Goal: Information Seeking & Learning: Learn about a topic

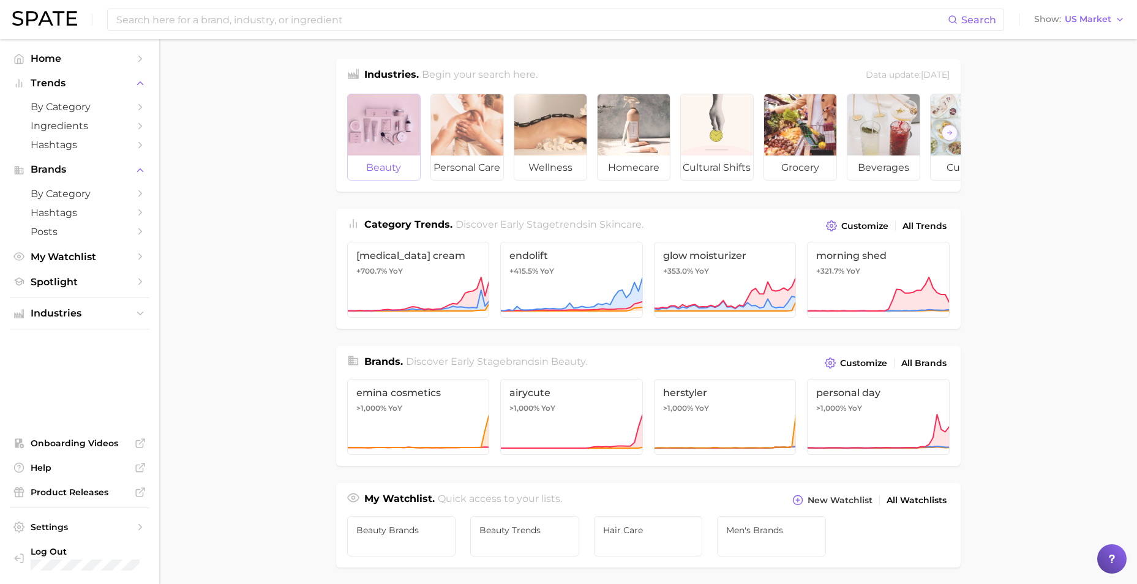
click at [399, 137] on div at bounding box center [384, 124] width 72 height 61
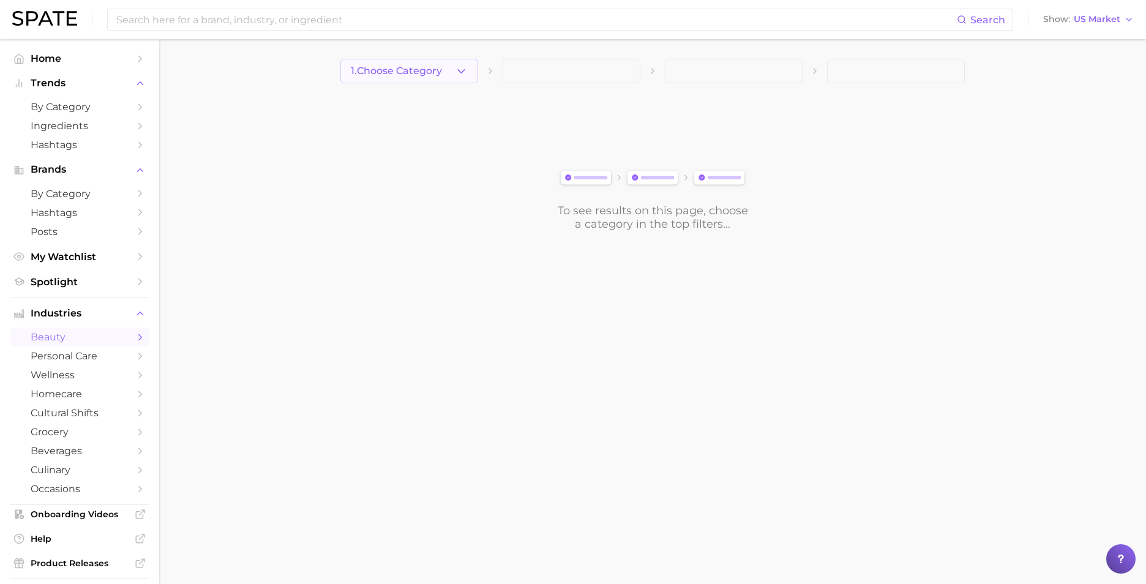
click at [440, 62] on button "1. Choose Category" at bounding box center [409, 71] width 138 height 24
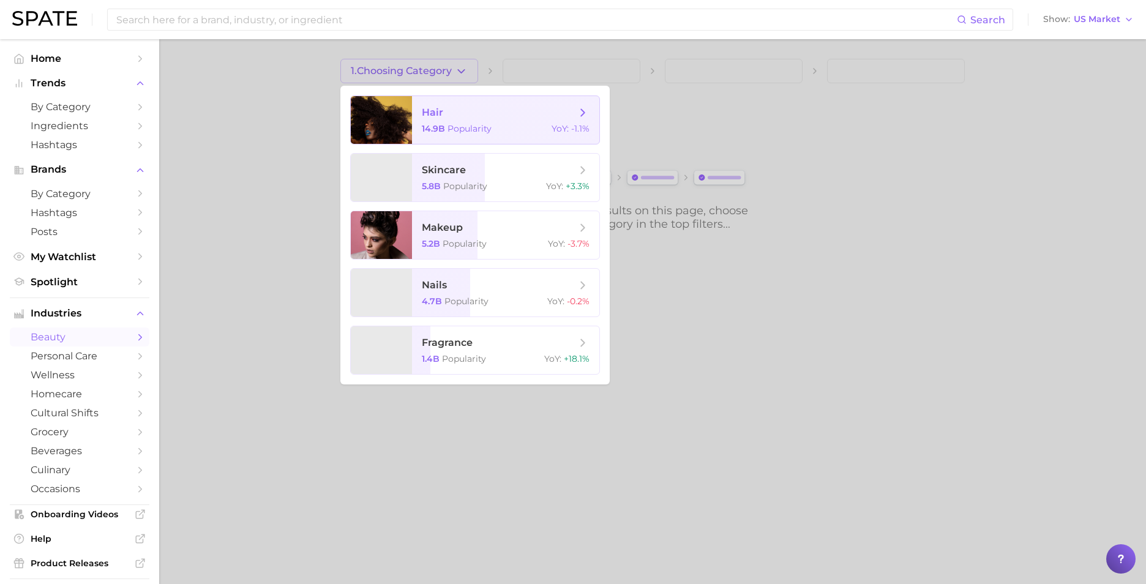
click at [440, 119] on span "hair 14.9b Popularity YoY : -1.1%" at bounding box center [505, 120] width 187 height 48
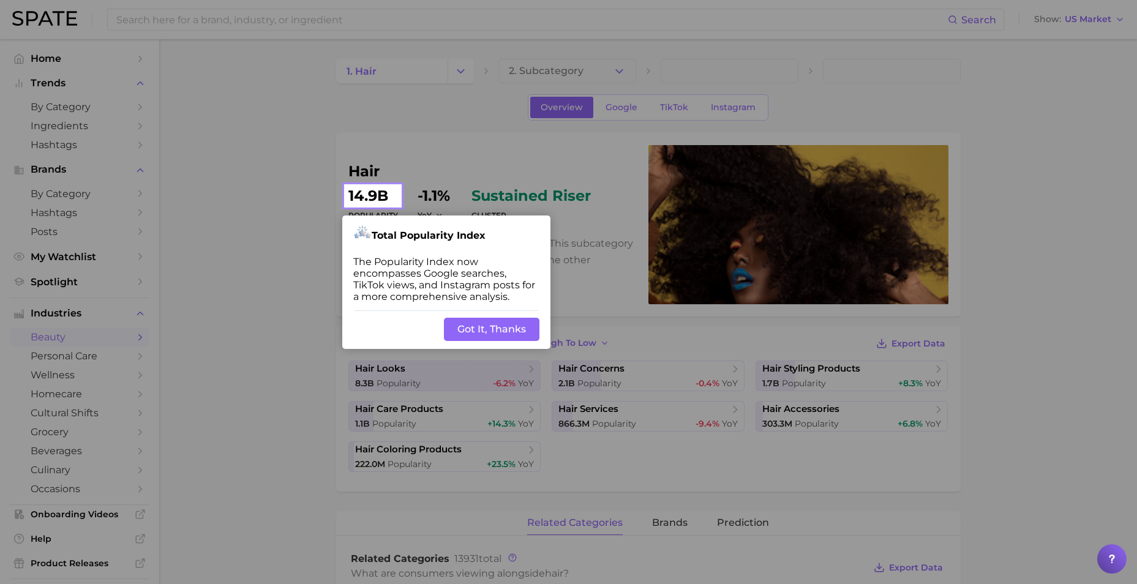
click at [478, 332] on button "Got It, Thanks" at bounding box center [492, 329] width 96 height 23
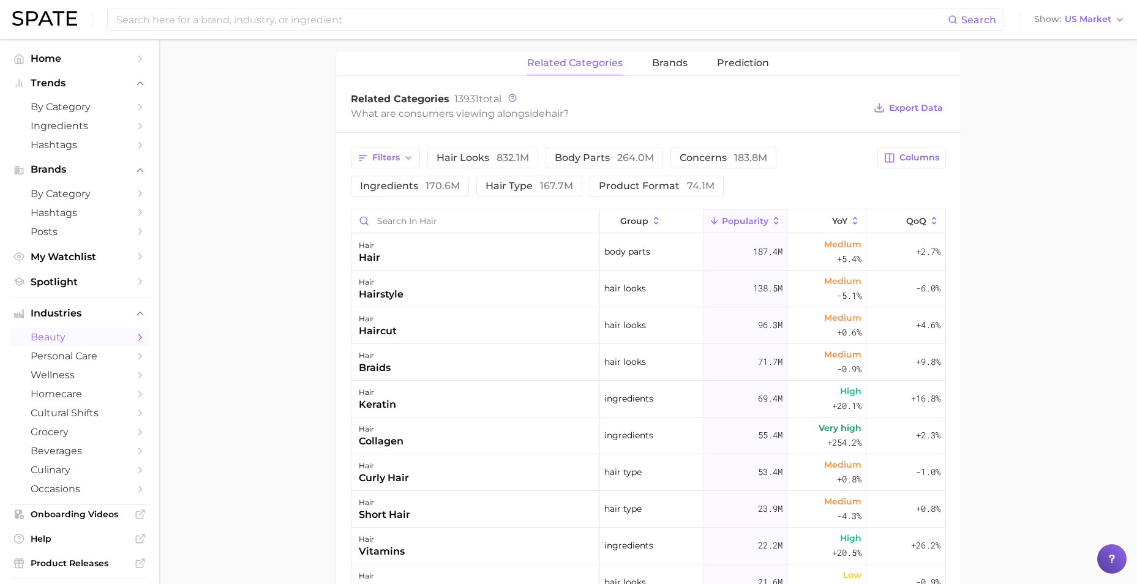
scroll to position [461, 0]
click at [274, 325] on main "1. hair 2. Subcategory Overview Google TikTok Instagram hair Popularity 14.9b Y…" at bounding box center [648, 222] width 978 height 1289
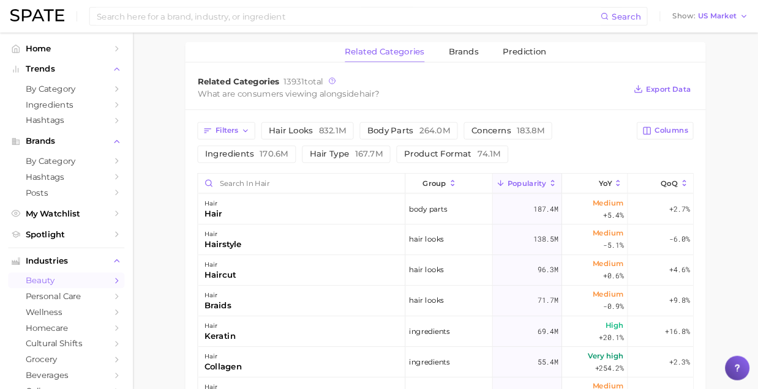
scroll to position [460, 0]
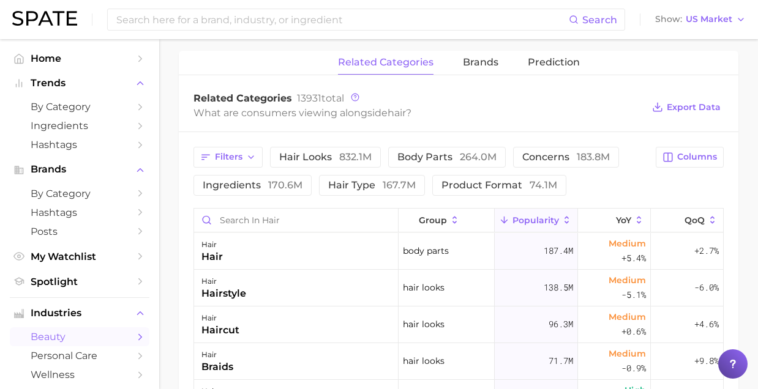
drag, startPoint x: 997, startPoint y: 0, endPoint x: 171, endPoint y: 98, distance: 831.7
click at [170, 99] on main "1. hair 2. Subcategory Overview Google TikTok Instagram hair Popularity 14.9b Y…" at bounding box center [458, 126] width 599 height 1095
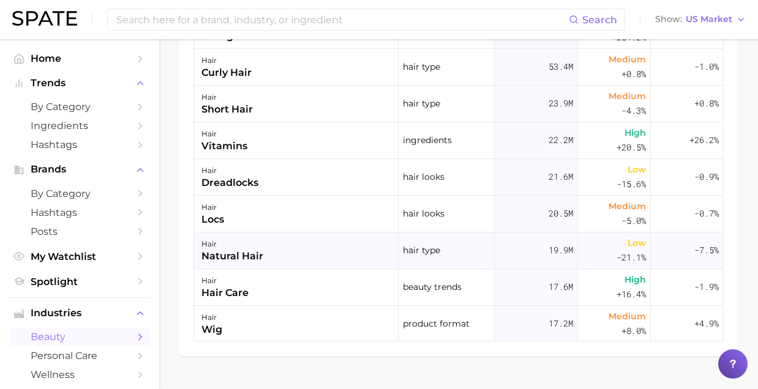
scroll to position [163, 0]
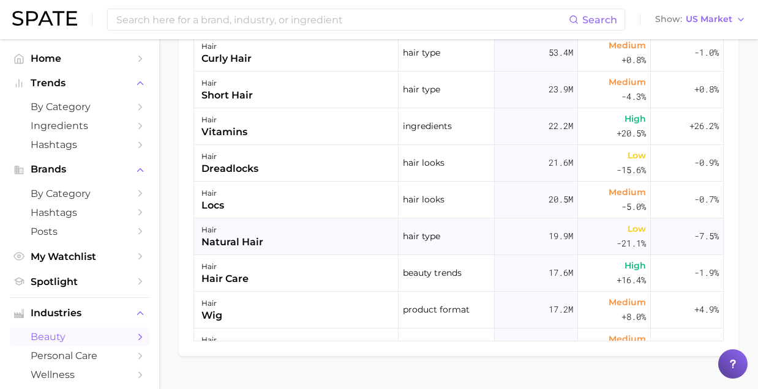
click at [254, 244] on div "natural hair" at bounding box center [232, 242] width 62 height 15
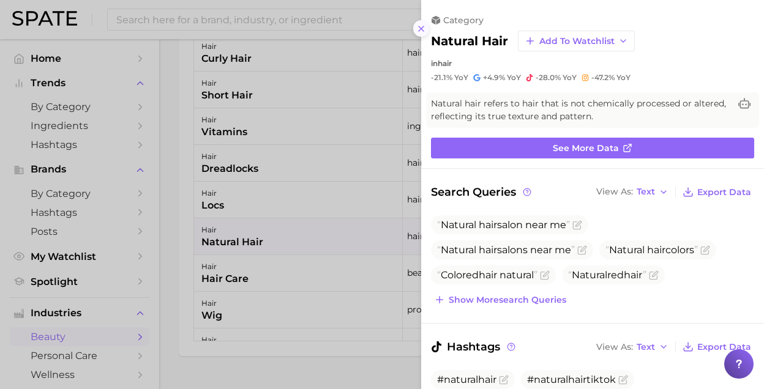
click at [421, 32] on icon at bounding box center [421, 29] width 10 height 10
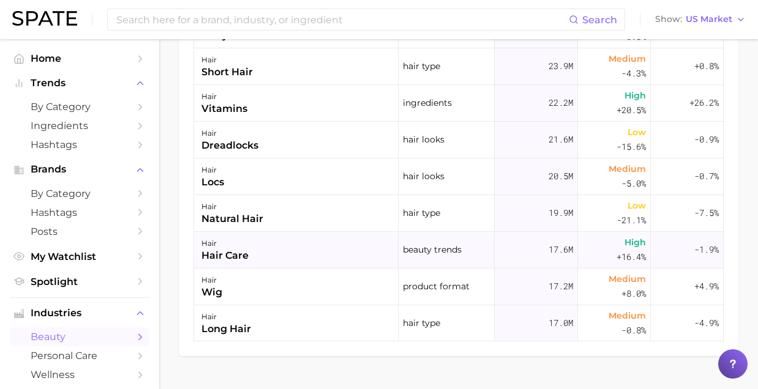
scroll to position [204, 0]
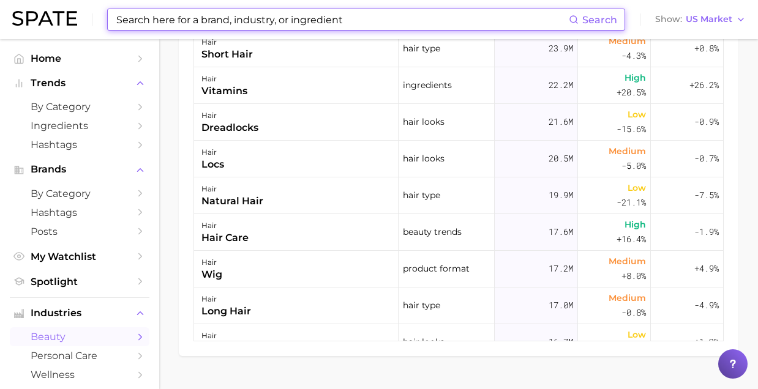
click at [306, 29] on input at bounding box center [342, 19] width 454 height 21
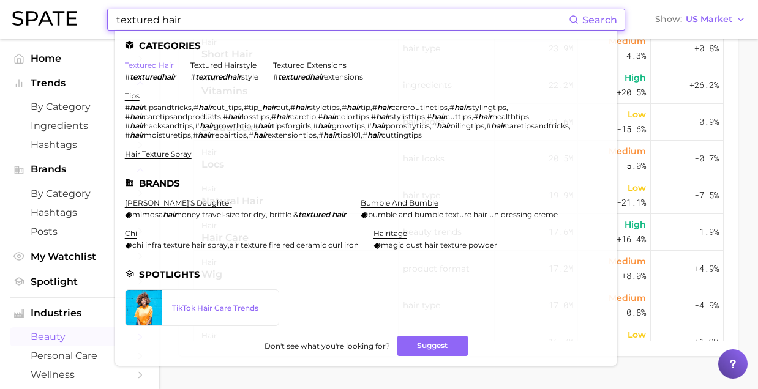
type input "textured hair"
click at [165, 67] on link "textured hair" at bounding box center [149, 65] width 49 height 9
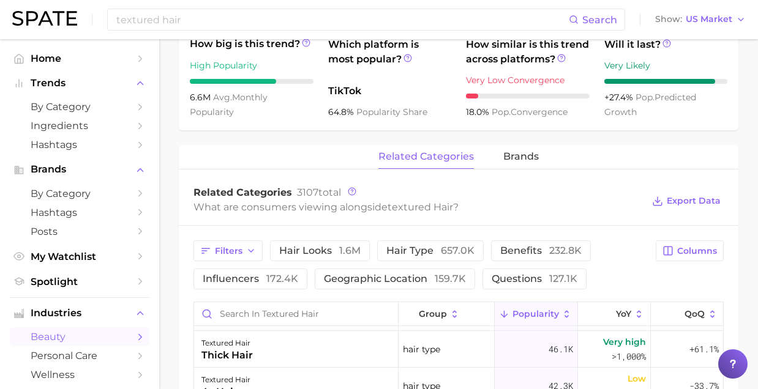
scroll to position [467, 0]
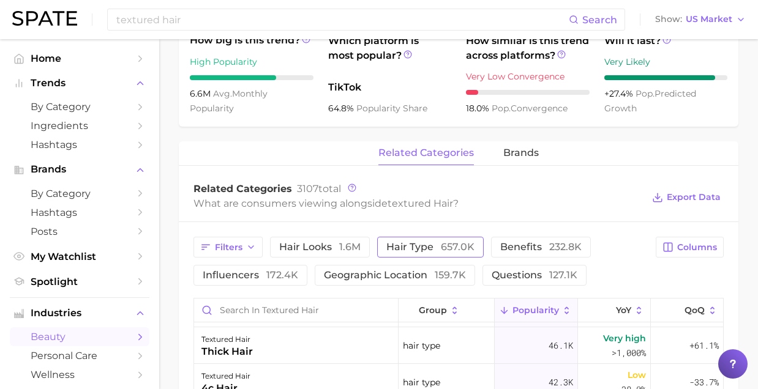
click at [444, 243] on span "657.0k" at bounding box center [458, 247] width 34 height 12
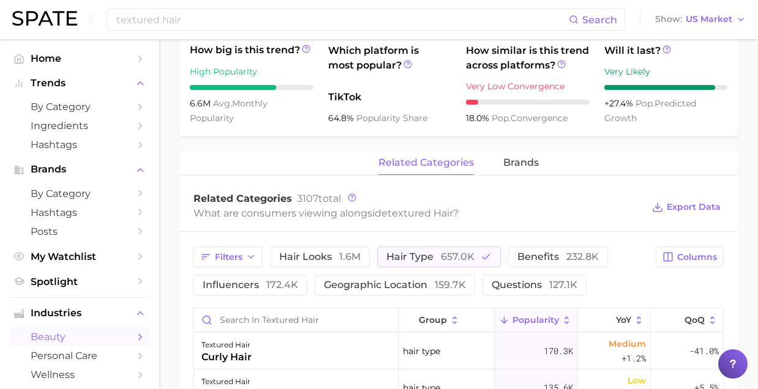
scroll to position [464, 0]
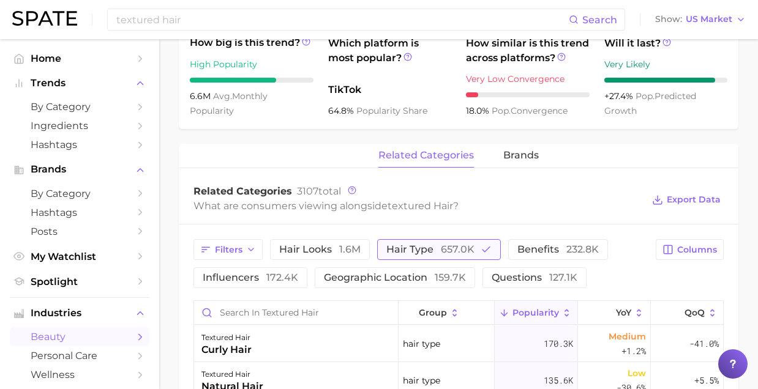
click at [441, 242] on button "hair type 657.0k" at bounding box center [439, 249] width 124 height 21
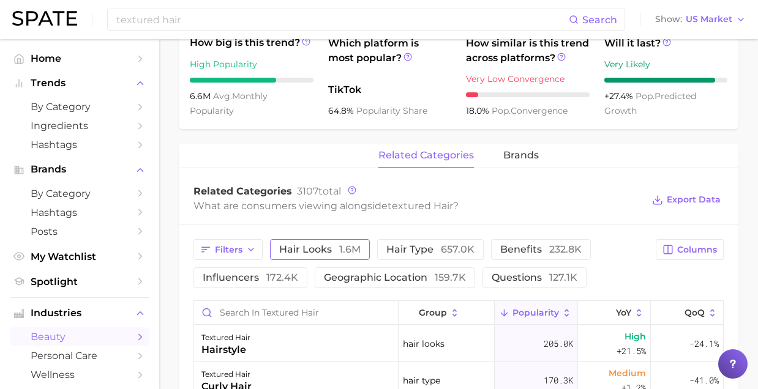
click at [307, 249] on span "hair looks 1.6m" at bounding box center [319, 250] width 81 height 10
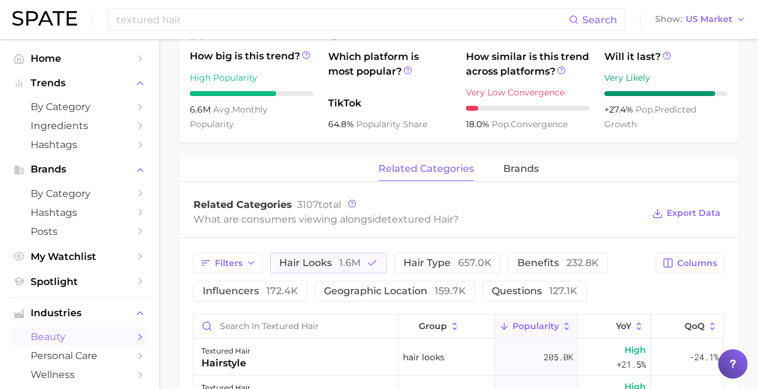
scroll to position [448, 0]
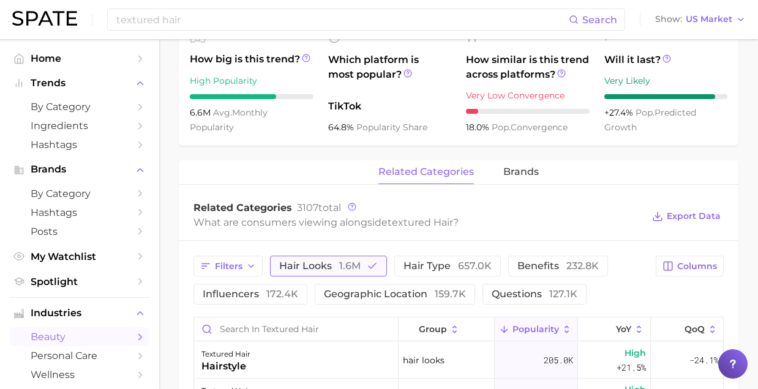
click at [345, 266] on span "1.6m" at bounding box center [349, 266] width 21 height 12
click at [533, 266] on span "benefits 232.8k" at bounding box center [540, 266] width 81 height 10
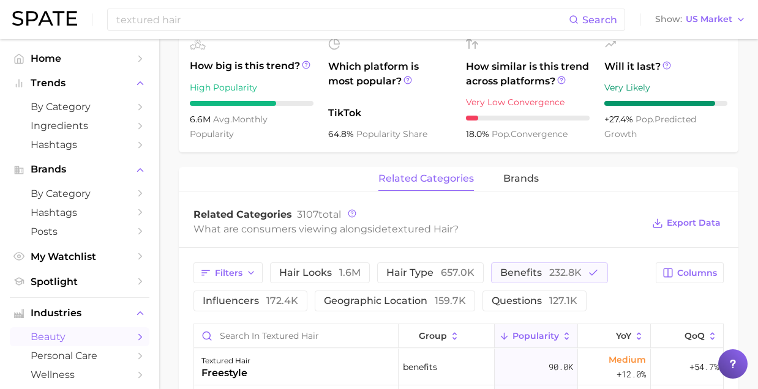
scroll to position [470, 0]
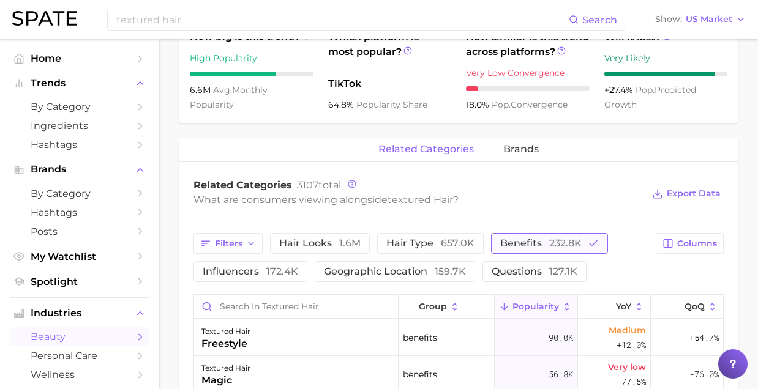
click at [525, 239] on span "benefits 232.8k" at bounding box center [540, 244] width 81 height 10
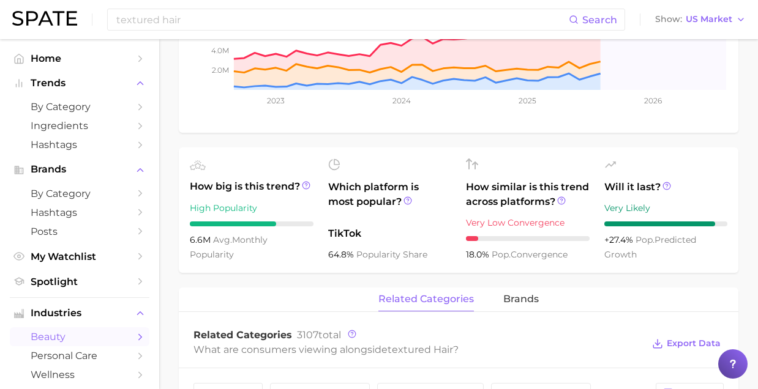
scroll to position [525, 0]
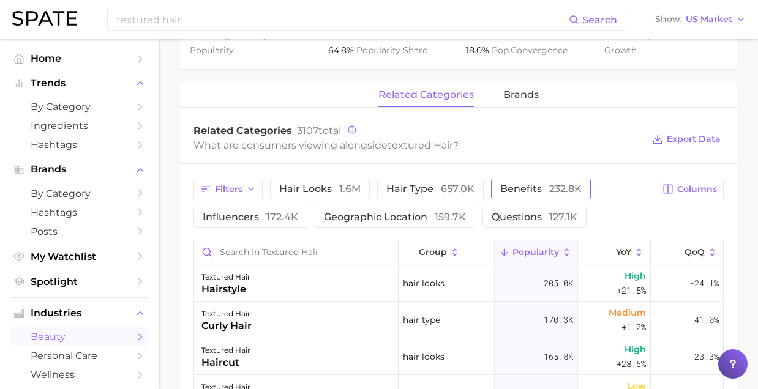
click at [507, 184] on span "benefits 232.8k" at bounding box center [540, 189] width 81 height 10
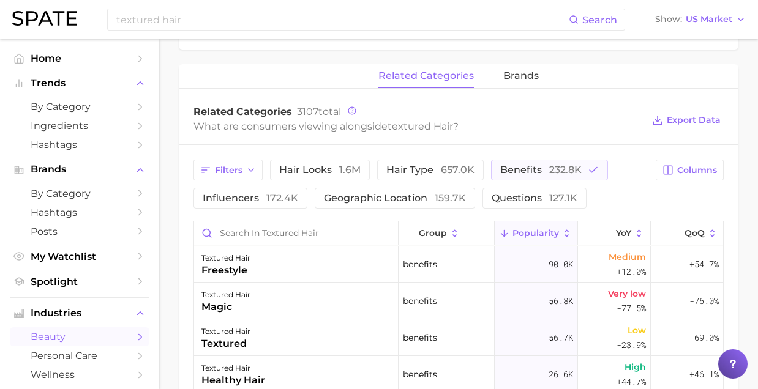
scroll to position [526, 0]
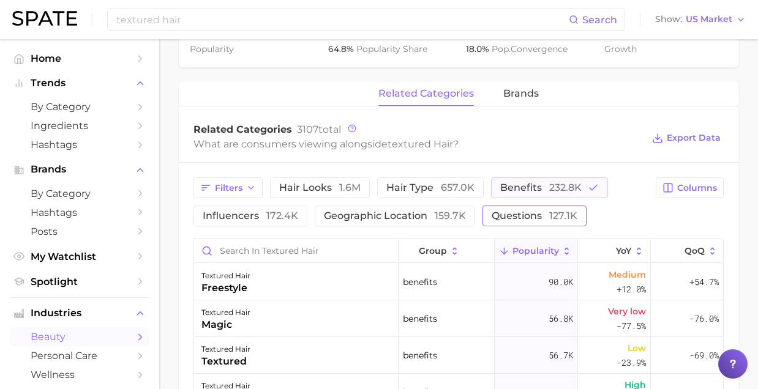
click at [522, 218] on span "questions 127.1k" at bounding box center [535, 216] width 86 height 10
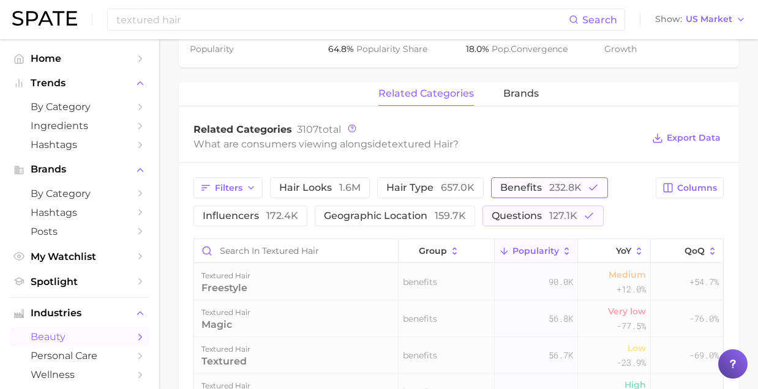
click at [549, 188] on span "232.8k" at bounding box center [565, 188] width 32 height 12
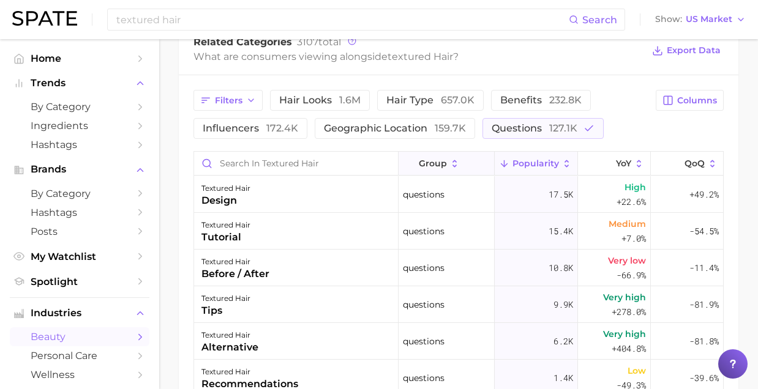
scroll to position [613, 0]
click at [524, 131] on span "questions 127.1k" at bounding box center [535, 129] width 86 height 10
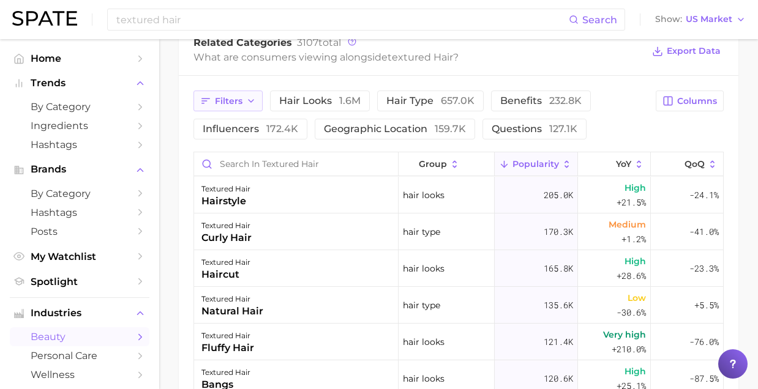
click at [249, 105] on icon "button" at bounding box center [251, 101] width 10 height 10
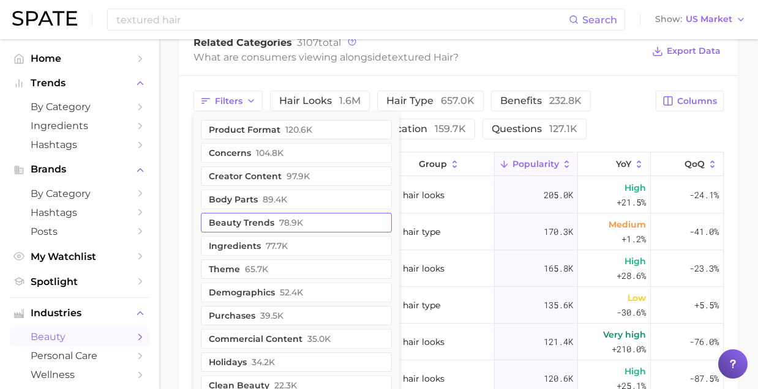
click at [298, 223] on span "78.9k" at bounding box center [291, 223] width 24 height 10
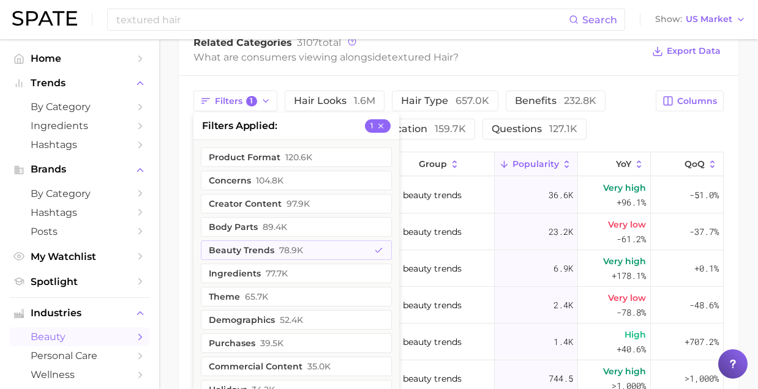
click at [657, 125] on div "Filters 1 filters applied 1 product format 120.6k concerns 104.8k creator conte…" at bounding box center [458, 115] width 530 height 49
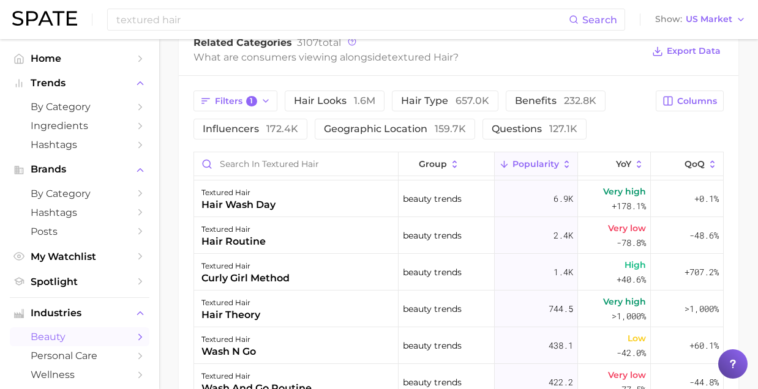
scroll to position [0, 0]
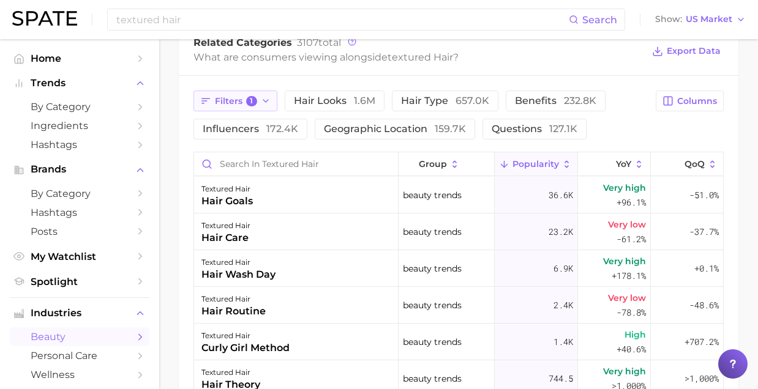
click at [270, 102] on button "Filters 1" at bounding box center [235, 101] width 84 height 21
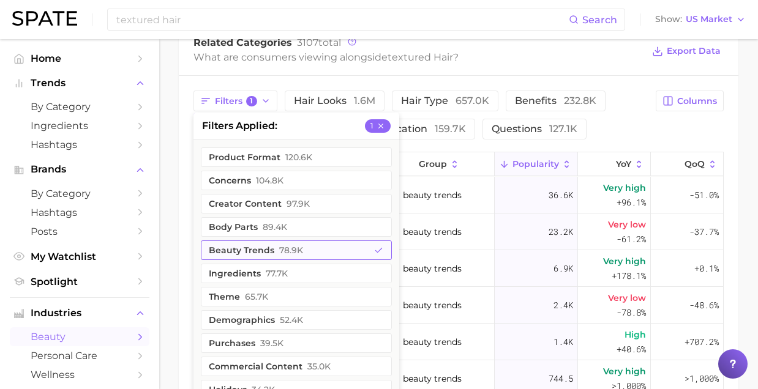
click at [320, 249] on button "beauty trends 78.9k" at bounding box center [296, 251] width 191 height 20
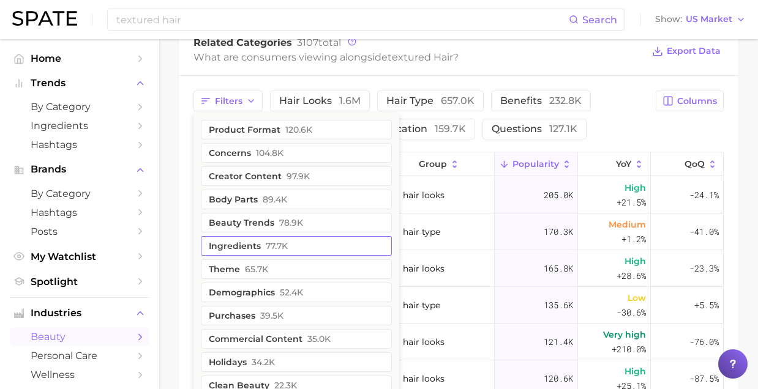
click at [282, 249] on span "77.7k" at bounding box center [277, 246] width 22 height 10
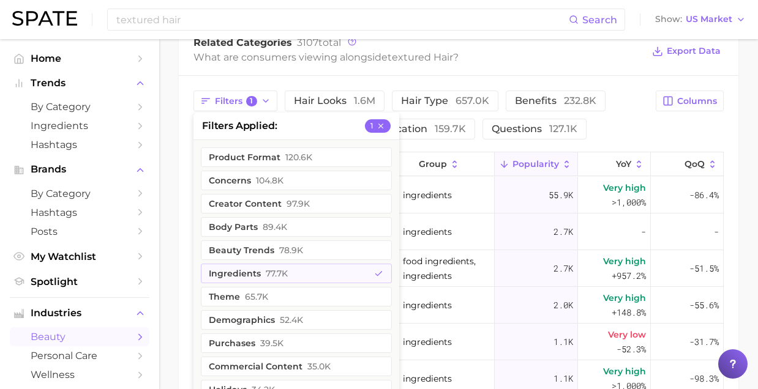
click at [748, 142] on main "1. hair 2. hair concerns 3. hair types 4. textured hair Overview Google TikTok …" at bounding box center [458, 21] width 599 height 1191
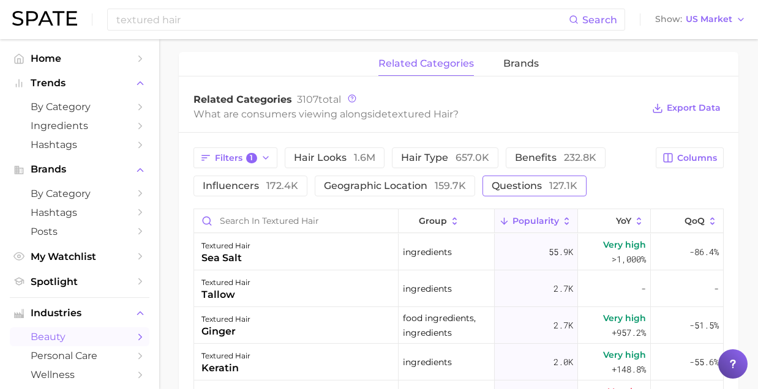
scroll to position [544, 0]
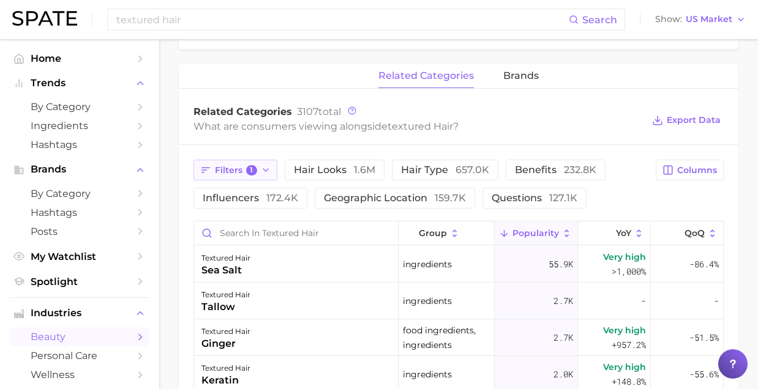
click at [261, 173] on icon "button" at bounding box center [266, 170] width 10 height 10
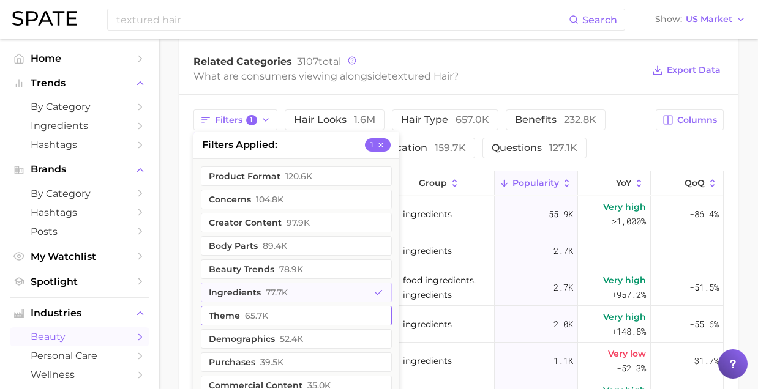
scroll to position [626, 0]
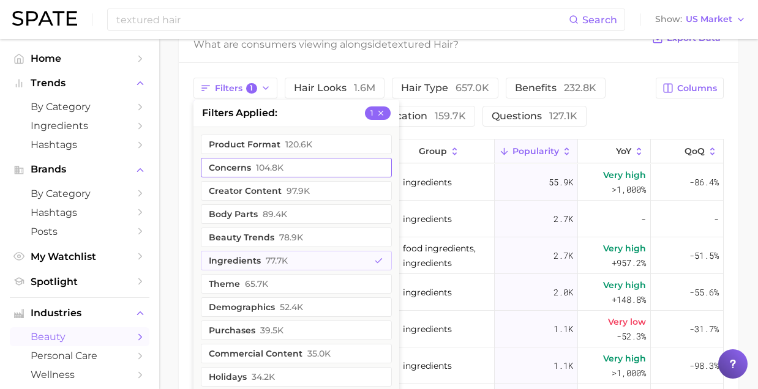
click at [304, 170] on button "concerns 104.8k" at bounding box center [296, 168] width 191 height 20
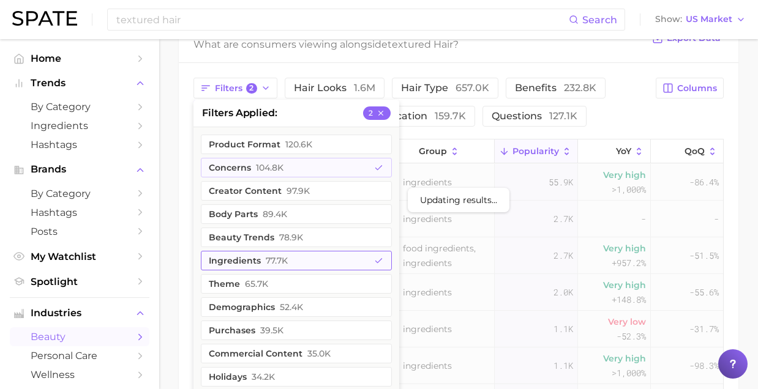
click at [339, 264] on button "ingredients 77.7k" at bounding box center [296, 261] width 191 height 20
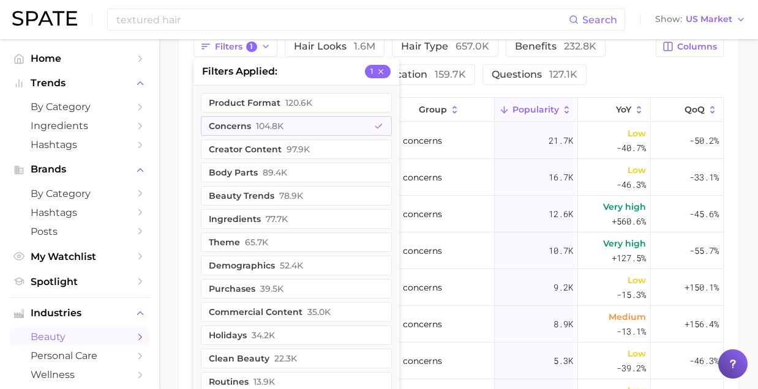
scroll to position [594, 0]
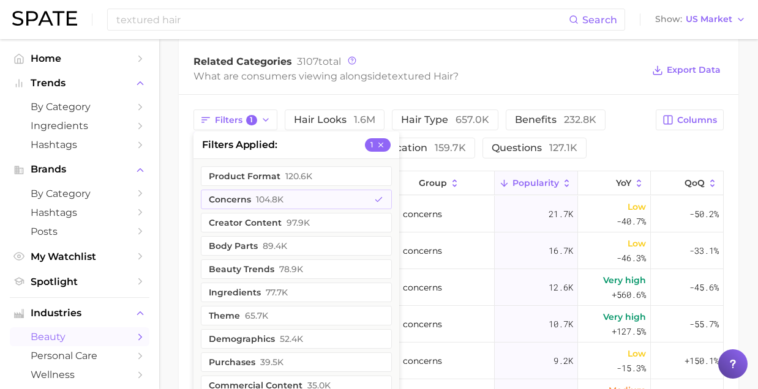
click at [686, 150] on div "Filters 1 filters applied 1 product format 120.6k concerns 104.8k creator conte…" at bounding box center [458, 134] width 530 height 49
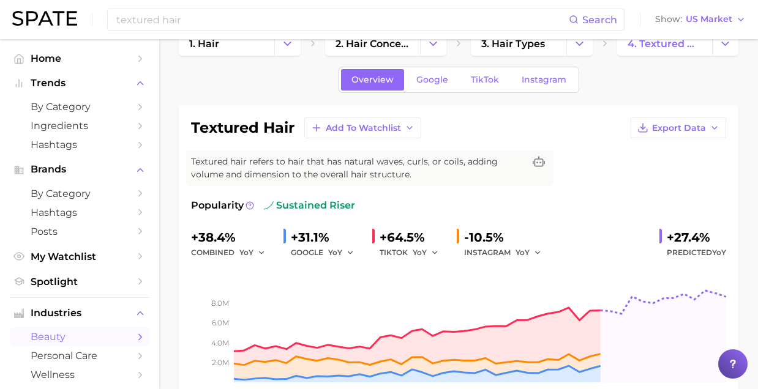
scroll to position [0, 0]
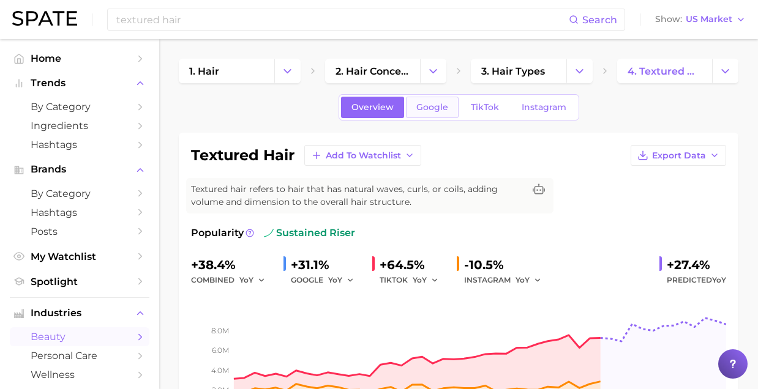
click at [417, 108] on span "Google" at bounding box center [432, 107] width 32 height 10
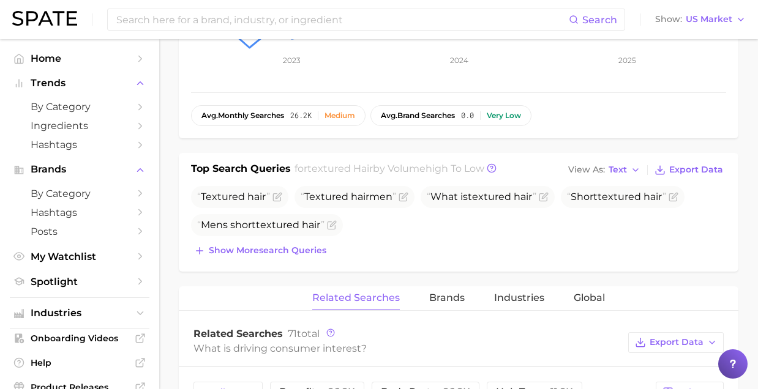
scroll to position [358, 0]
click at [211, 249] on span "Show more search queries" at bounding box center [268, 249] width 118 height 10
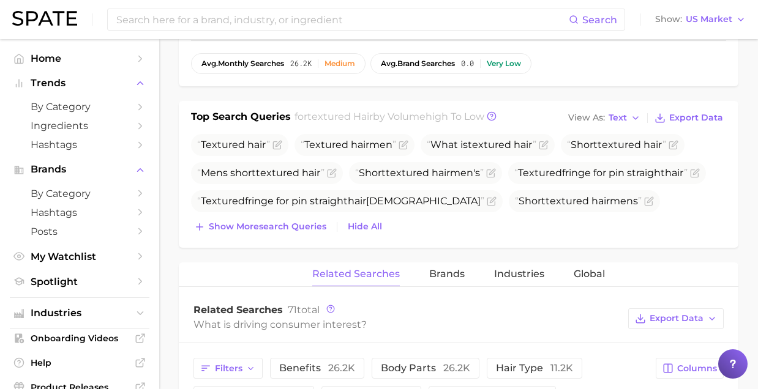
scroll to position [410, 0]
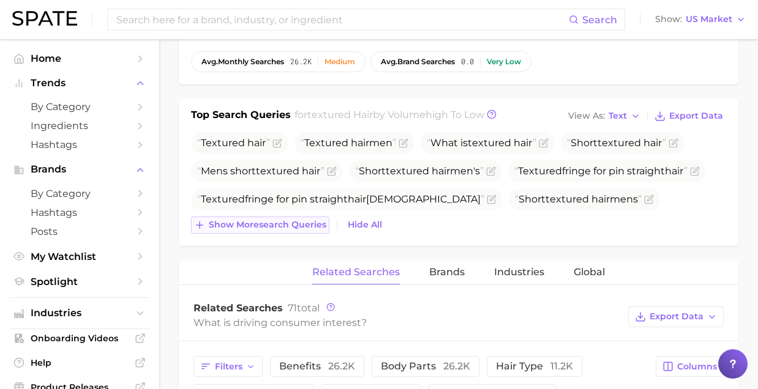
click at [210, 228] on span "Show more search queries" at bounding box center [268, 225] width 118 height 10
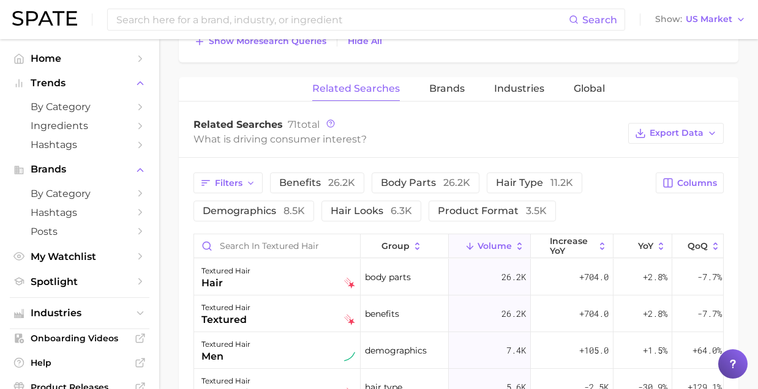
scroll to position [0, 0]
click at [457, 83] on span "Brands" at bounding box center [447, 88] width 36 height 11
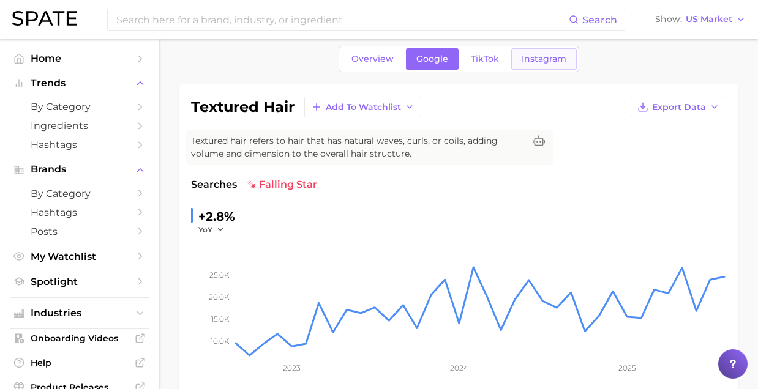
scroll to position [45, 0]
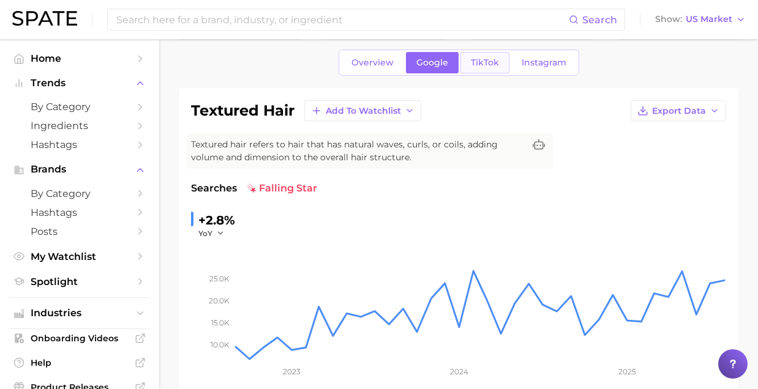
click at [479, 58] on span "TikTok" at bounding box center [485, 63] width 28 height 10
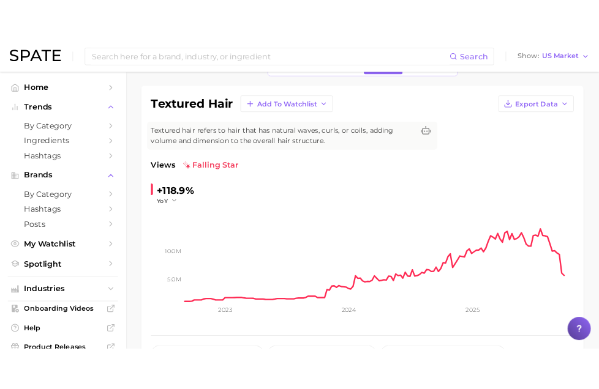
scroll to position [81, 0]
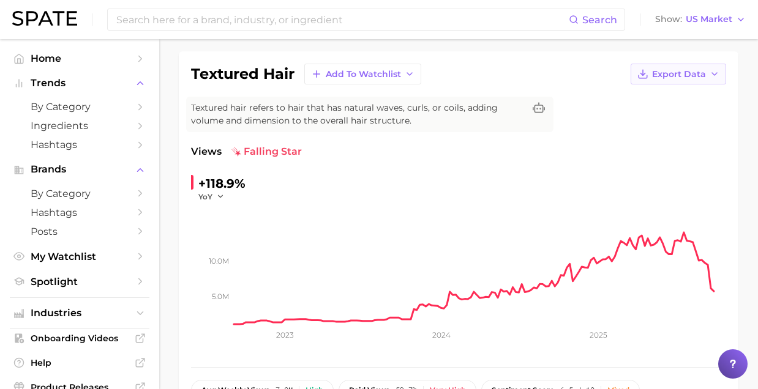
click at [651, 75] on button "Export Data" at bounding box center [679, 74] width 96 height 21
click at [649, 94] on span "Time Series CSV" at bounding box center [648, 97] width 72 height 10
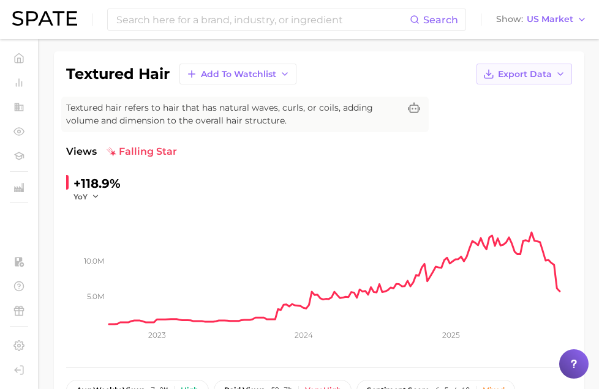
click at [566, 66] on button "Export Data" at bounding box center [524, 74] width 96 height 21
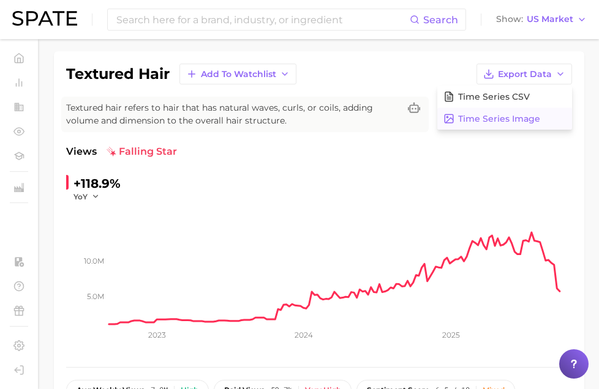
click at [539, 111] on button "Time Series Image" at bounding box center [504, 119] width 135 height 22
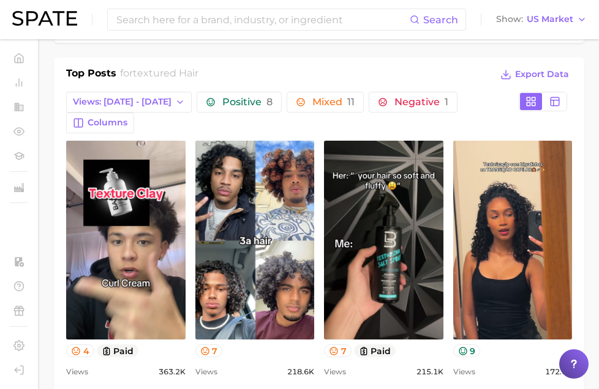
scroll to position [604, 0]
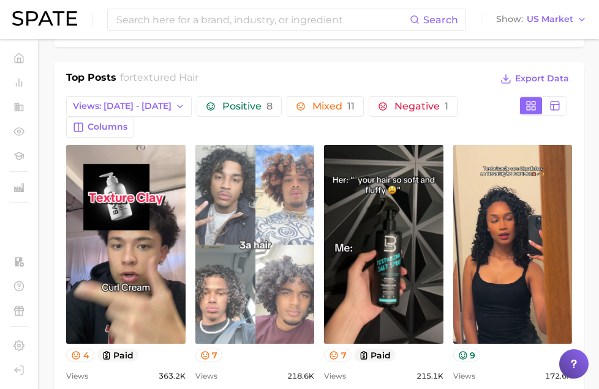
click at [257, 217] on link "view post on TikTok" at bounding box center [254, 244] width 119 height 199
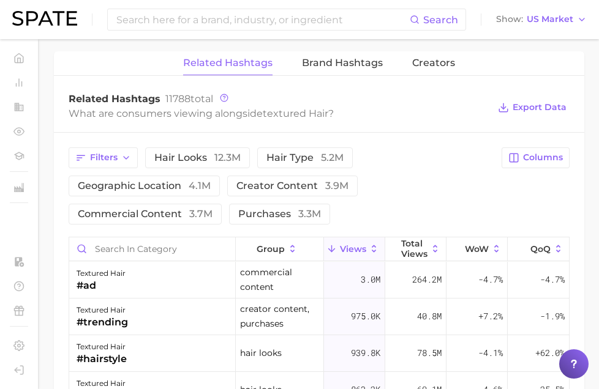
scroll to position [1256, 0]
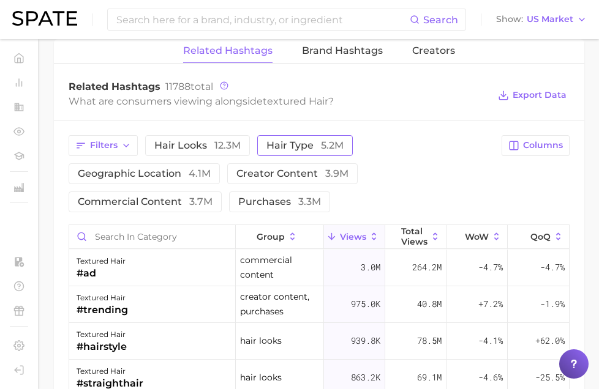
click at [263, 135] on button "hair type 5.2m" at bounding box center [305, 145] width 96 height 21
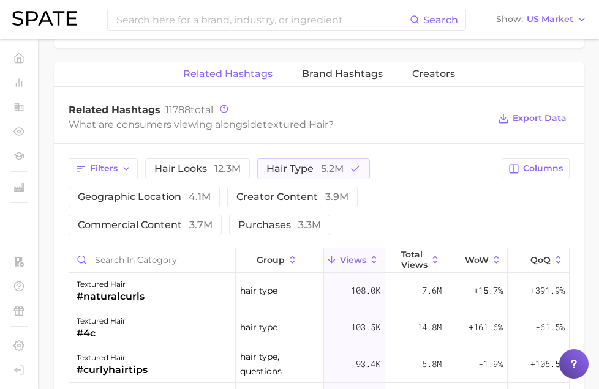
scroll to position [1229, 0]
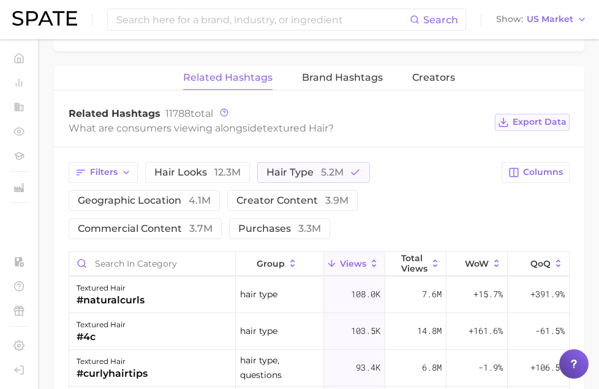
click at [534, 117] on span "Export Data" at bounding box center [539, 122] width 54 height 10
click at [113, 167] on span "Filters" at bounding box center [104, 172] width 28 height 10
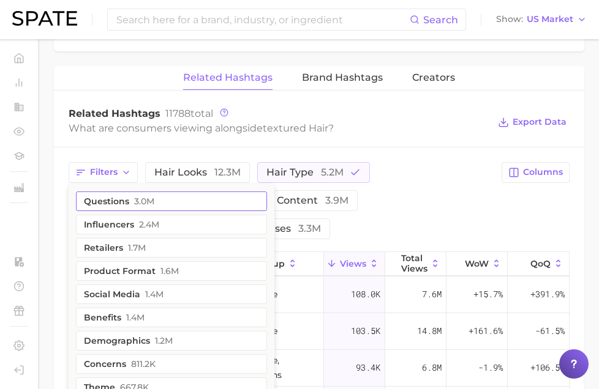
click at [136, 192] on button "questions 3.0m" at bounding box center [171, 202] width 191 height 20
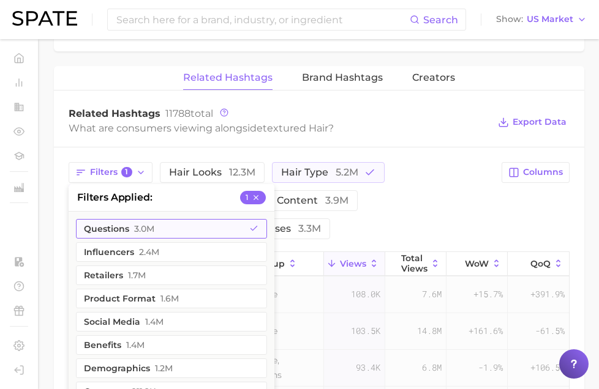
scroll to position [0, 0]
click at [448, 174] on div "Filters 1 filters applied 1 questions 3.0m influencers 2.4m retailers 1.7m prod…" at bounding box center [282, 200] width 426 height 77
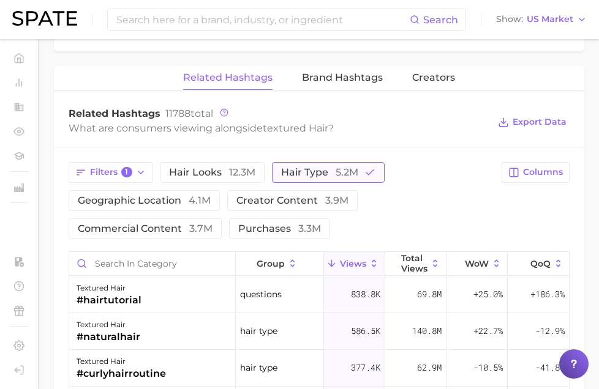
click at [359, 162] on button "hair type 5.2m" at bounding box center [328, 172] width 113 height 21
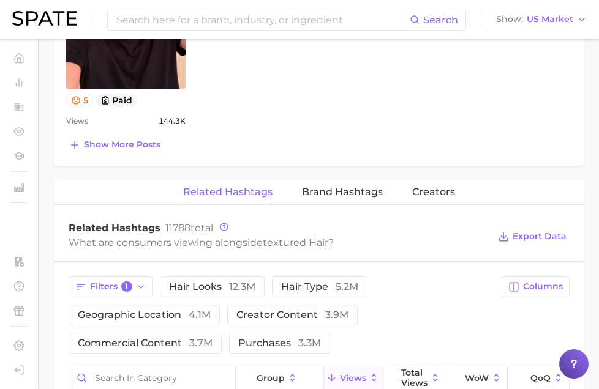
scroll to position [1131, 0]
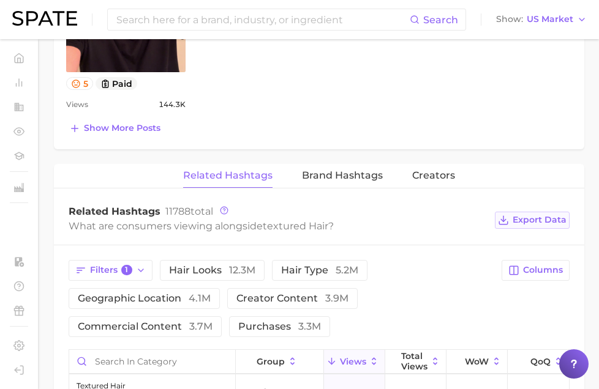
click at [540, 215] on span "Export Data" at bounding box center [539, 220] width 54 height 10
click at [213, 266] on span "hair looks 12.3m" at bounding box center [212, 271] width 86 height 10
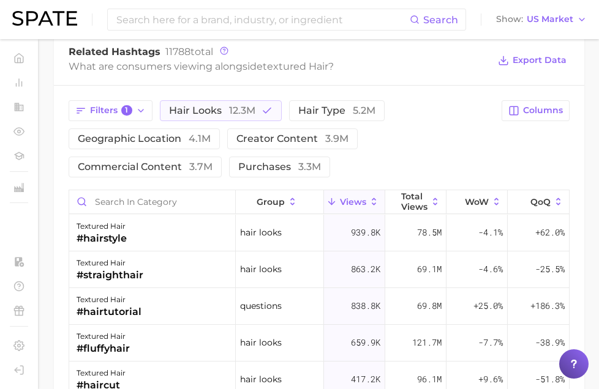
scroll to position [1295, 0]
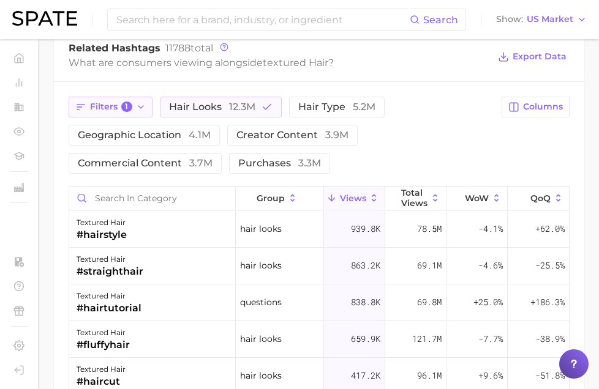
click at [149, 97] on button "Filters 1" at bounding box center [111, 107] width 84 height 21
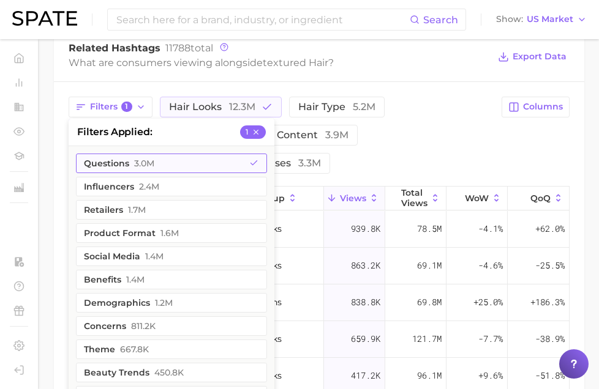
click at [167, 154] on button "questions 3.0m" at bounding box center [171, 164] width 191 height 20
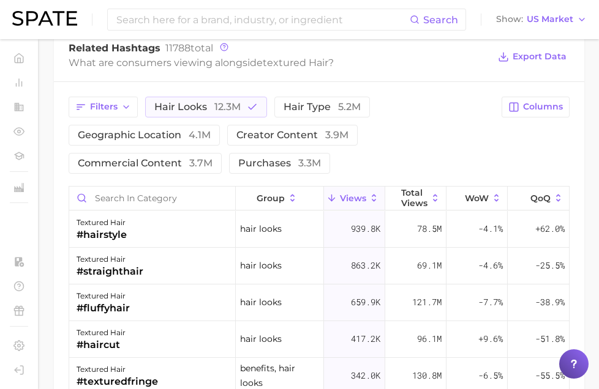
drag, startPoint x: 459, startPoint y: 119, endPoint x: 481, endPoint y: 130, distance: 24.9
click at [459, 119] on div "Filters hair looks 12.3m hair type 5.2m geographic location 4.1m creator conten…" at bounding box center [282, 135] width 426 height 77
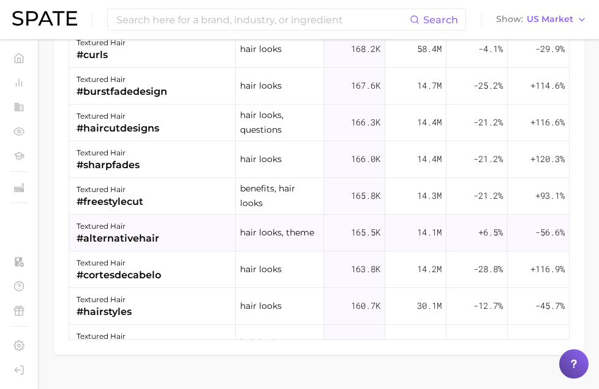
scroll to position [367, 0]
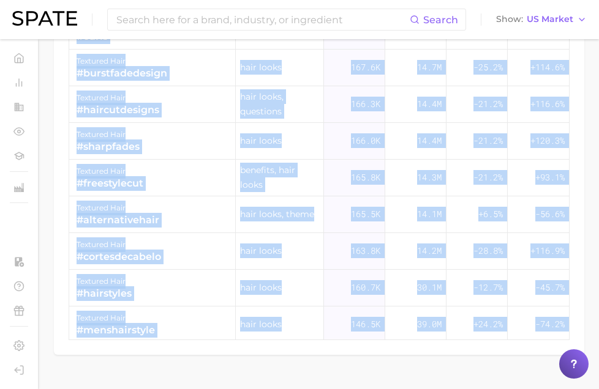
drag, startPoint x: 598, startPoint y: 323, endPoint x: 610, endPoint y: 253, distance: 70.9
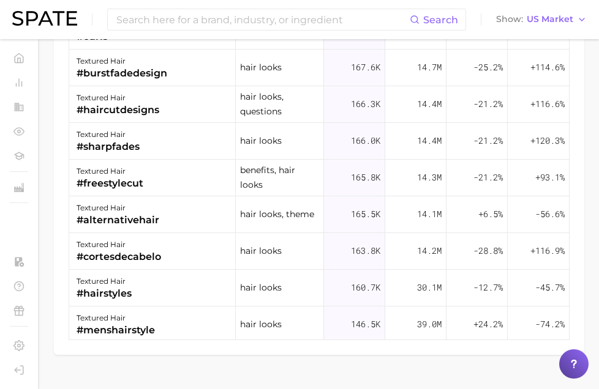
drag, startPoint x: 610, startPoint y: 253, endPoint x: 594, endPoint y: 277, distance: 28.2
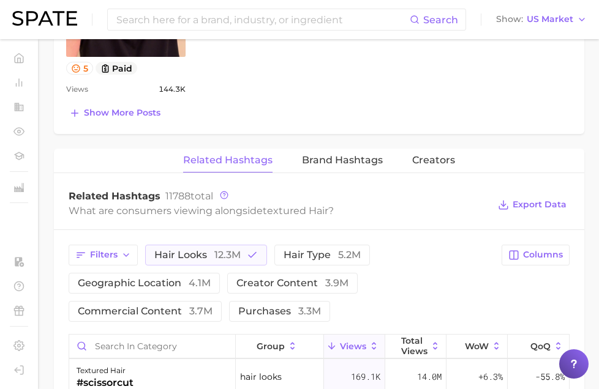
scroll to position [1151, 0]
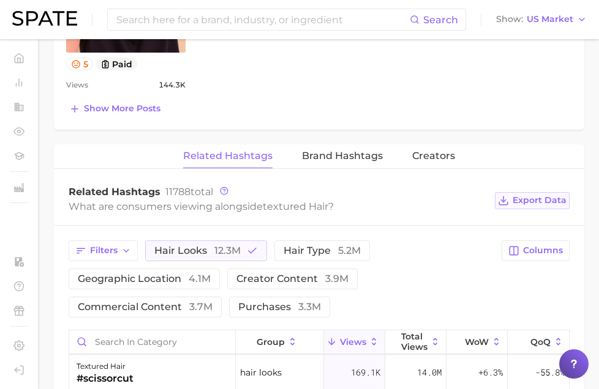
click at [526, 195] on span "Export Data" at bounding box center [539, 200] width 54 height 10
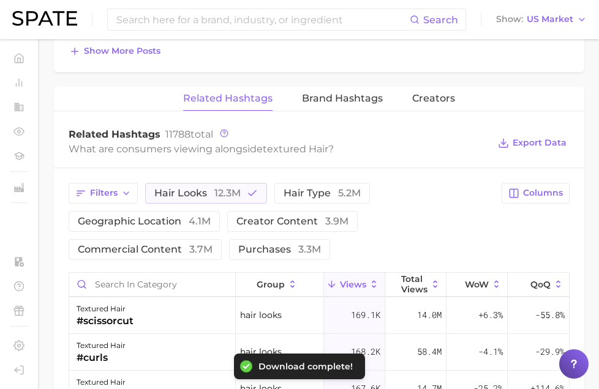
scroll to position [1221, 0]
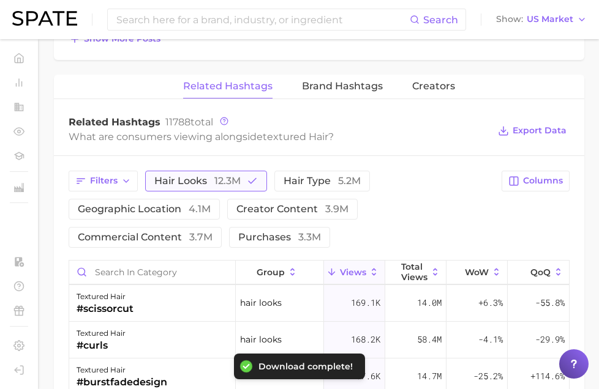
click at [210, 171] on button "hair looks 12.3m" at bounding box center [206, 181] width 122 height 21
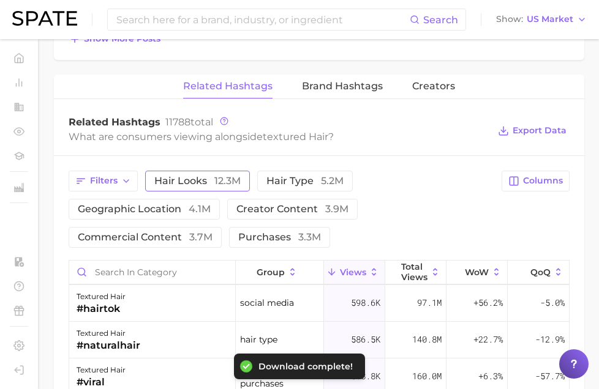
scroll to position [0, 0]
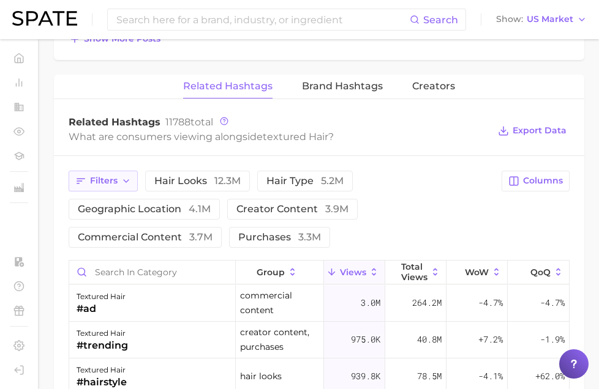
click at [119, 171] on button "Filters" at bounding box center [103, 181] width 69 height 21
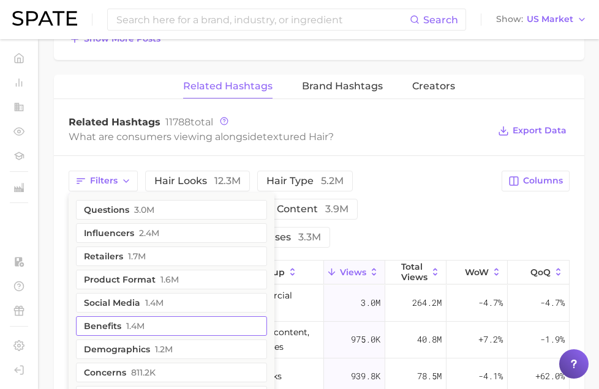
click at [143, 321] on span "1.4m" at bounding box center [135, 326] width 18 height 10
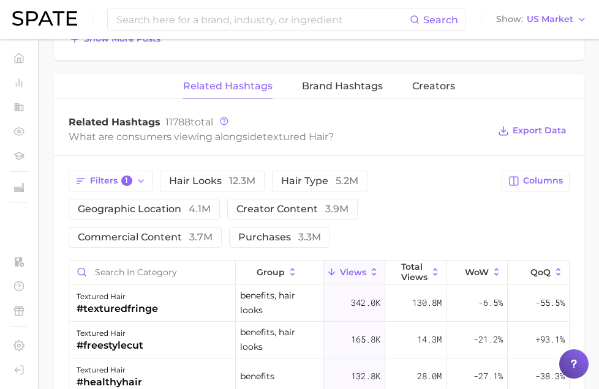
click at [553, 196] on div "Filters 1 hair looks 12.3m hair type 5.2m geographic location 4.1m creator cont…" at bounding box center [319, 209] width 501 height 77
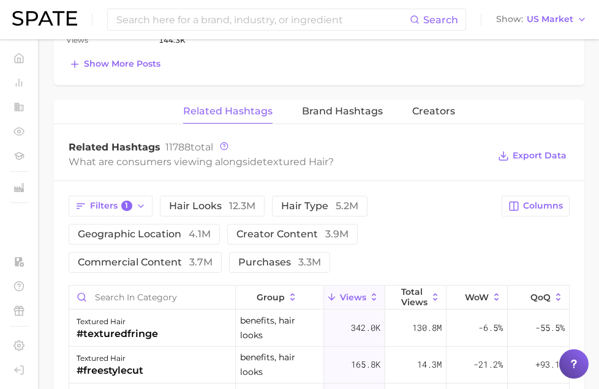
scroll to position [1172, 0]
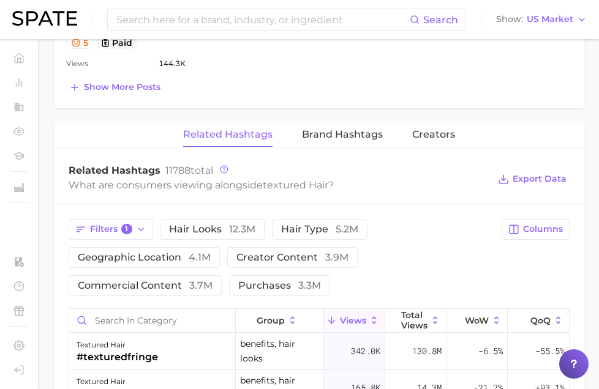
click at [530, 165] on span "Export Data" at bounding box center [532, 179] width 75 height 29
click at [528, 174] on span "Export Data" at bounding box center [539, 179] width 54 height 10
click at [133, 219] on button "Filters 1" at bounding box center [111, 229] width 84 height 21
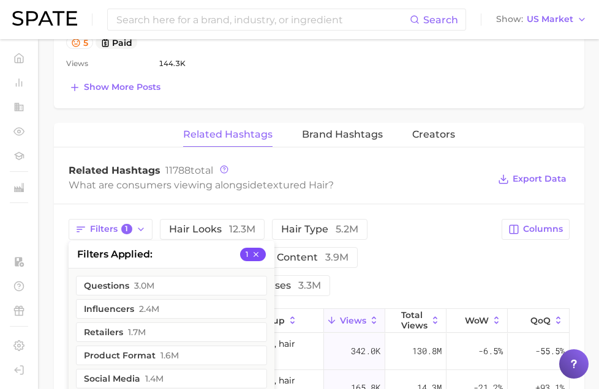
click at [260, 248] on button "1" at bounding box center [253, 254] width 26 height 13
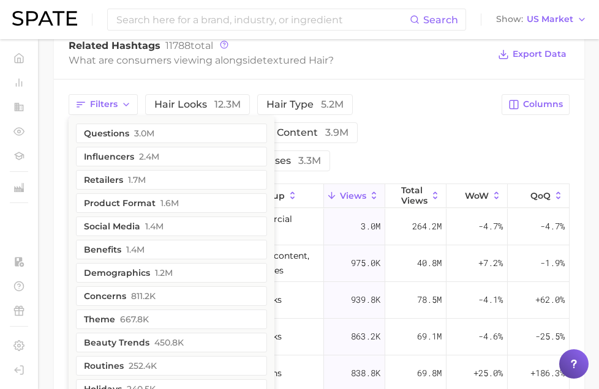
scroll to position [1336, 0]
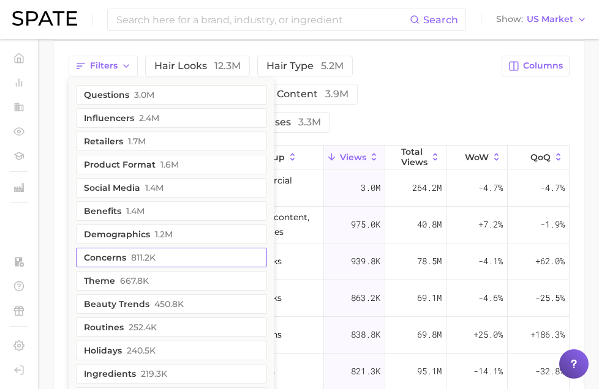
click at [163, 248] on button "concerns 811.2k" at bounding box center [171, 258] width 191 height 20
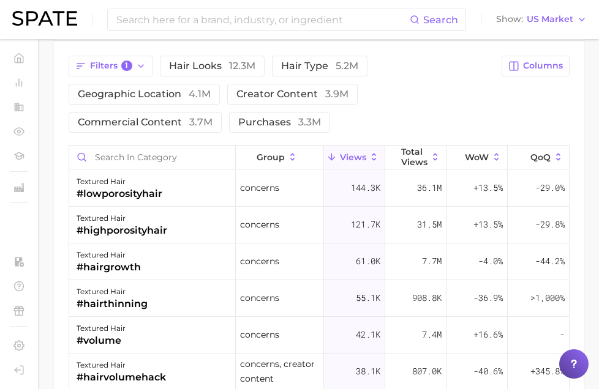
drag, startPoint x: 411, startPoint y: 66, endPoint x: 422, endPoint y: 73, distance: 13.2
click at [412, 66] on div "Filters 1 hair looks 12.3m hair type 5.2m geographic location 4.1m creator cont…" at bounding box center [282, 94] width 426 height 77
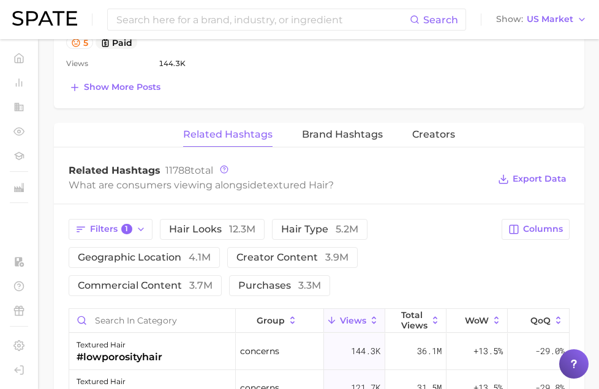
click at [534, 168] on span "Export Data" at bounding box center [532, 179] width 75 height 29
click at [537, 174] on span "Export Data" at bounding box center [539, 179] width 54 height 10
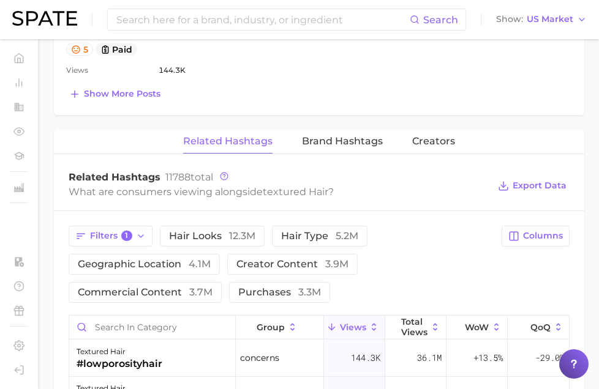
scroll to position [1112, 0]
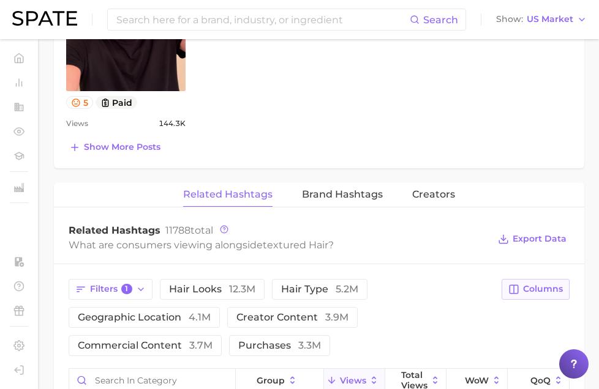
click at [550, 284] on span "Columns" at bounding box center [543, 289] width 40 height 10
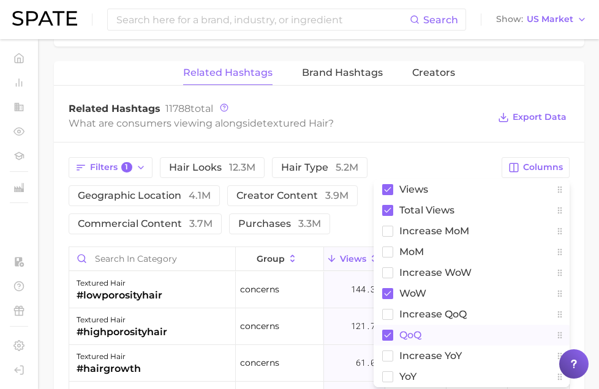
scroll to position [1235, 0]
click at [388, 371] on rect at bounding box center [388, 376] width 10 height 10
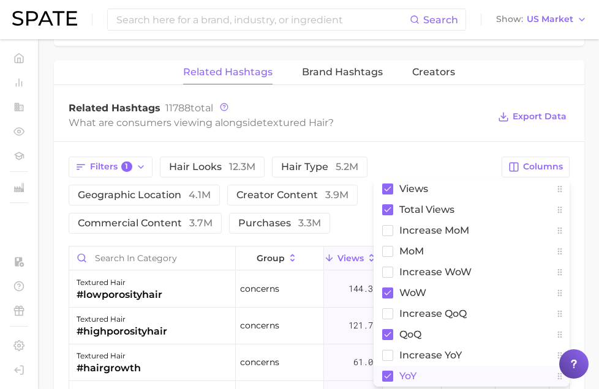
click at [579, 198] on div "Filters 1 hair looks 12.3m hair type 5.2m geographic location 4.1m creator cont…" at bounding box center [319, 396] width 530 height 508
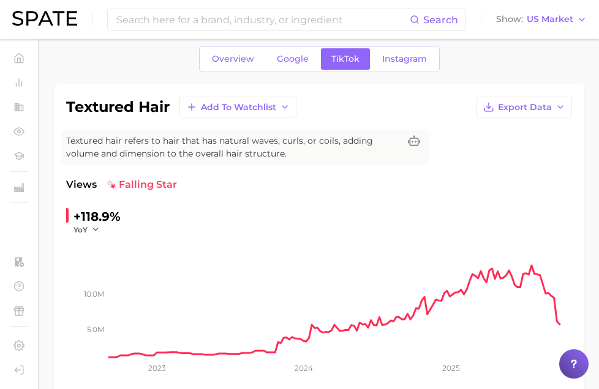
scroll to position [0, 0]
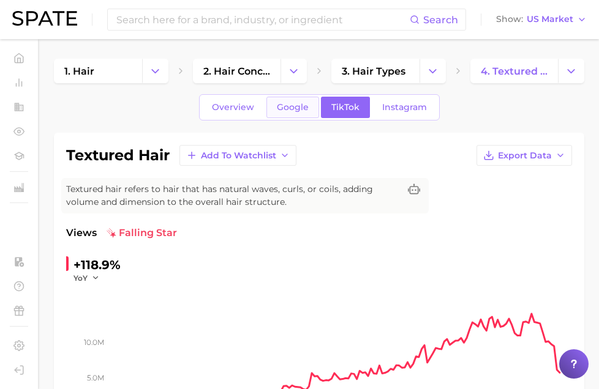
click at [305, 105] on span "Google" at bounding box center [293, 107] width 32 height 10
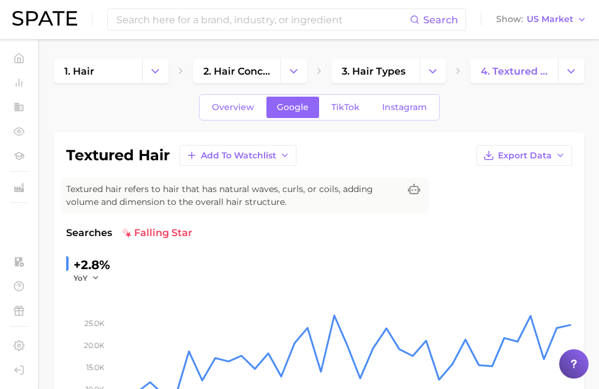
click at [217, 94] on div "Overview Google TikTok Instagram" at bounding box center [319, 107] width 241 height 26
click at [217, 103] on span "Overview" at bounding box center [233, 107] width 42 height 10
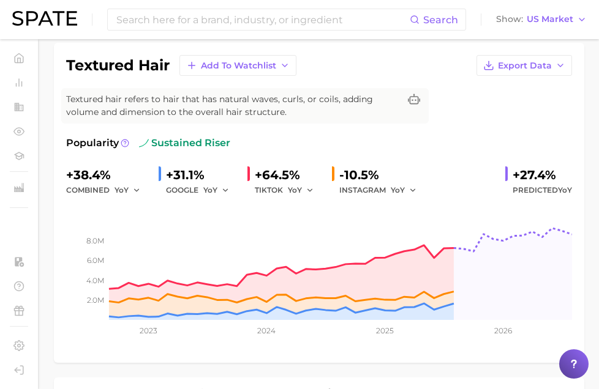
scroll to position [92, 0]
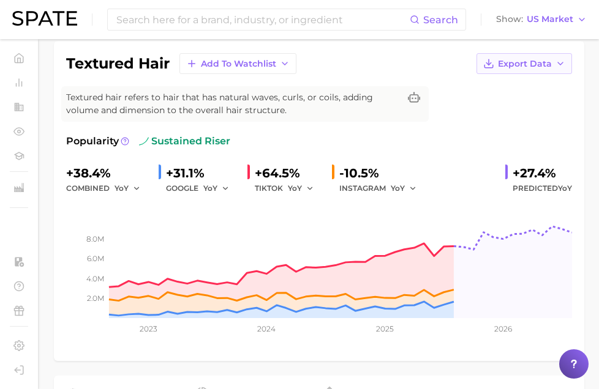
click at [550, 63] on span "Export Data" at bounding box center [525, 64] width 54 height 10
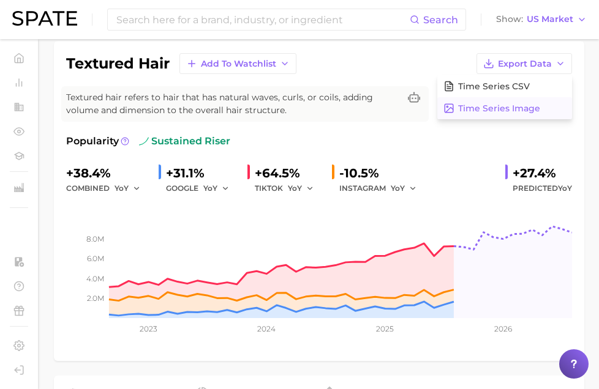
click at [507, 110] on span "Time Series Image" at bounding box center [499, 108] width 82 height 10
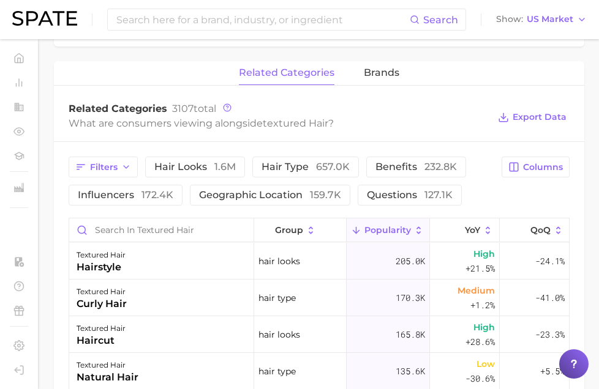
scroll to position [550, 0]
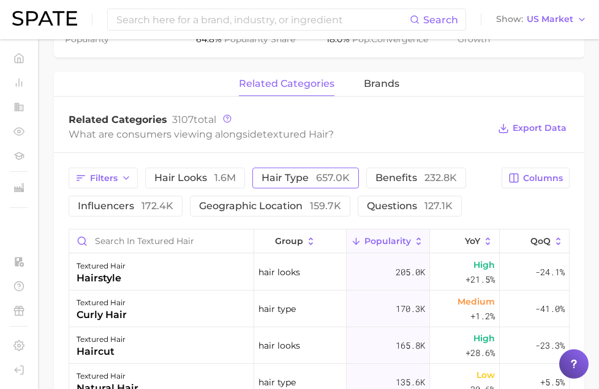
click at [276, 183] on button "hair type 657.0k" at bounding box center [305, 178] width 107 height 21
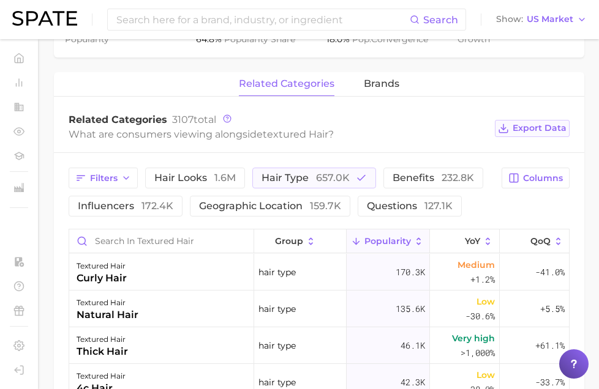
click at [555, 132] on span "Export Data" at bounding box center [539, 128] width 54 height 10
drag, startPoint x: 341, startPoint y: 174, endPoint x: 427, endPoint y: 174, distance: 86.3
click at [342, 174] on span "657.0k" at bounding box center [333, 178] width 34 height 12
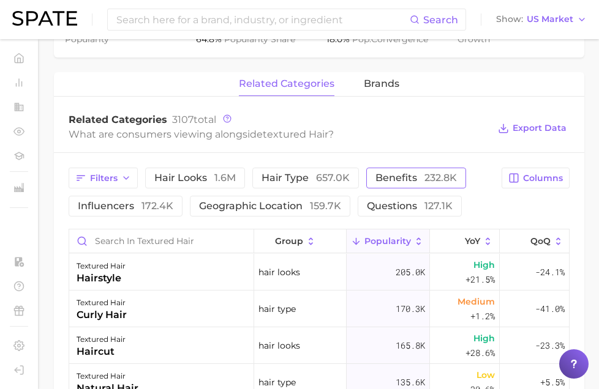
click at [429, 174] on span "232.8k" at bounding box center [440, 178] width 32 height 12
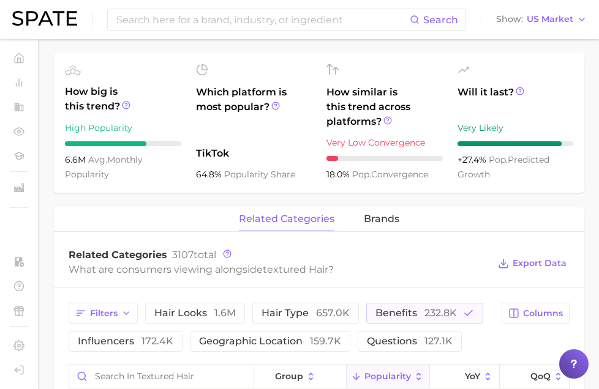
scroll to position [405, 0]
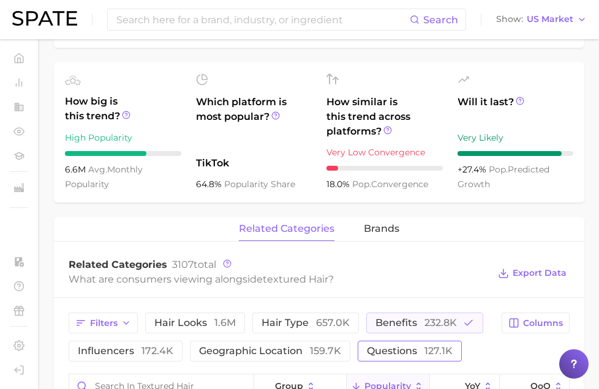
click at [389, 351] on span "questions 127.1k" at bounding box center [410, 352] width 86 height 10
click at [418, 320] on span "benefits 232.8k" at bounding box center [415, 323] width 81 height 10
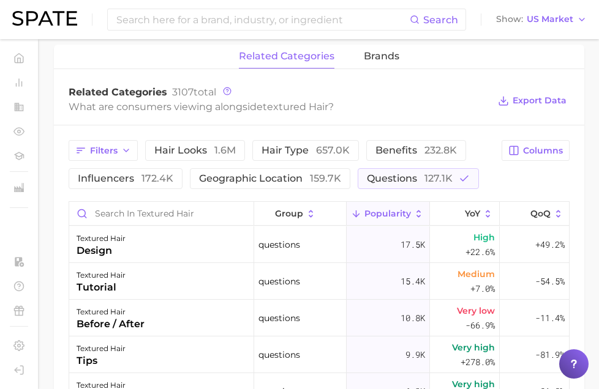
scroll to position [563, 0]
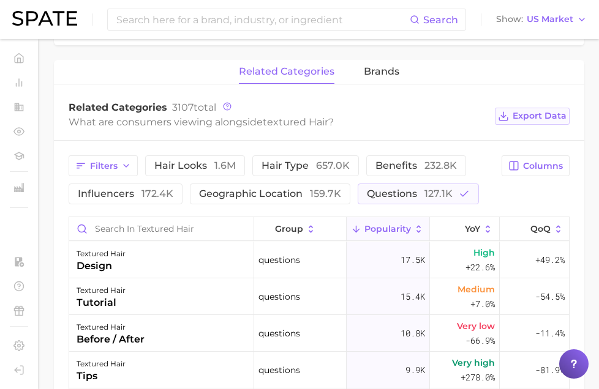
click at [544, 111] on span "Export Data" at bounding box center [539, 116] width 54 height 10
click at [433, 188] on span "127.1k" at bounding box center [438, 194] width 28 height 12
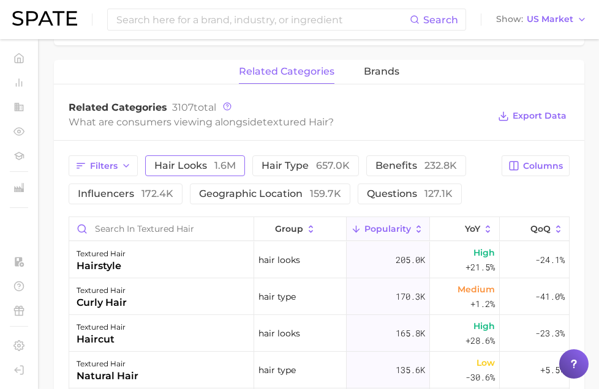
click at [174, 161] on span "hair looks 1.6m" at bounding box center [194, 166] width 81 height 10
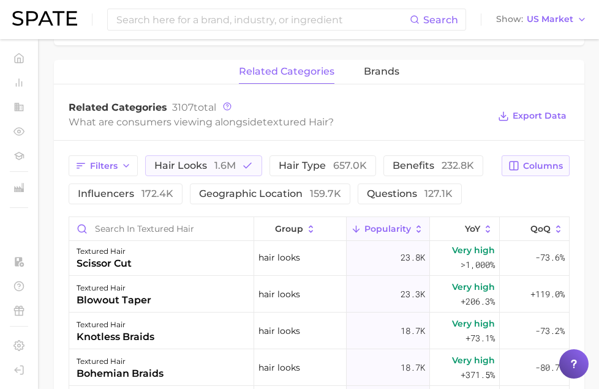
scroll to position [612, 0]
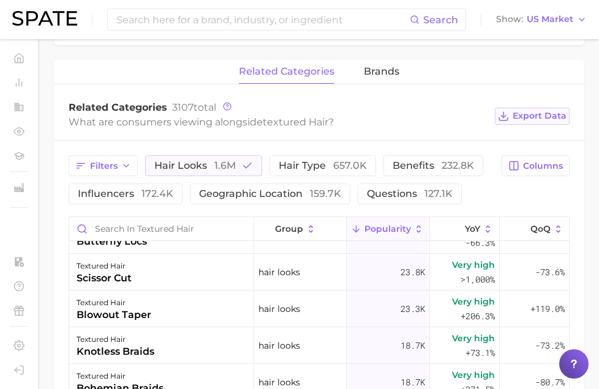
click at [541, 120] on span "Export Data" at bounding box center [539, 116] width 54 height 10
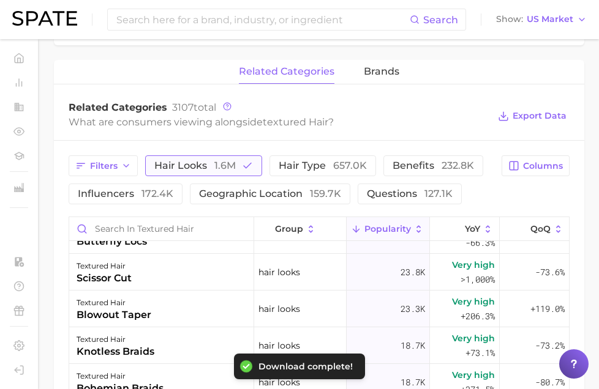
click at [187, 159] on button "hair looks 1.6m" at bounding box center [203, 166] width 117 height 21
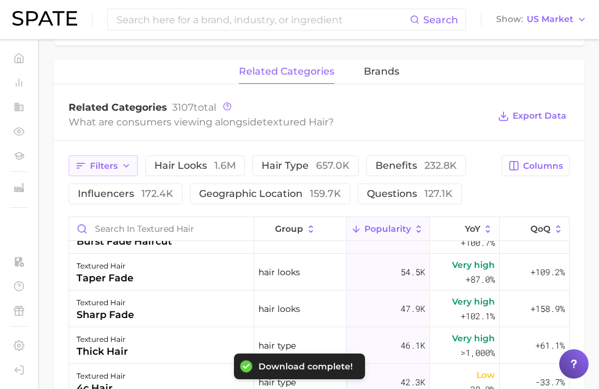
scroll to position [0, 0]
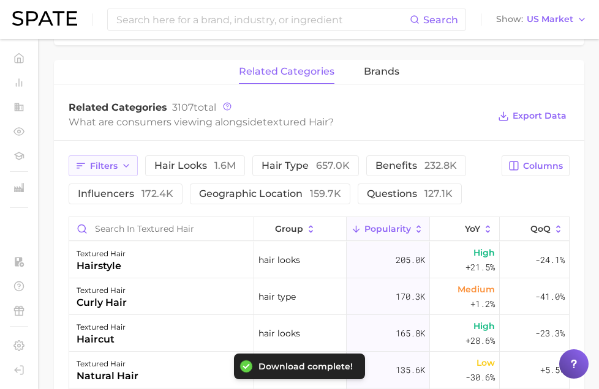
click at [97, 161] on span "Filters" at bounding box center [104, 166] width 28 height 10
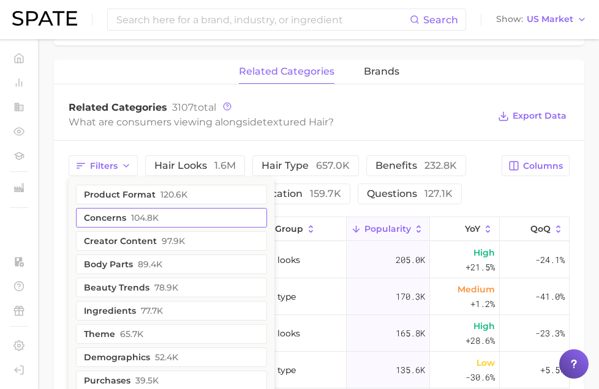
click at [134, 219] on span "104.8k" at bounding box center [145, 218] width 28 height 10
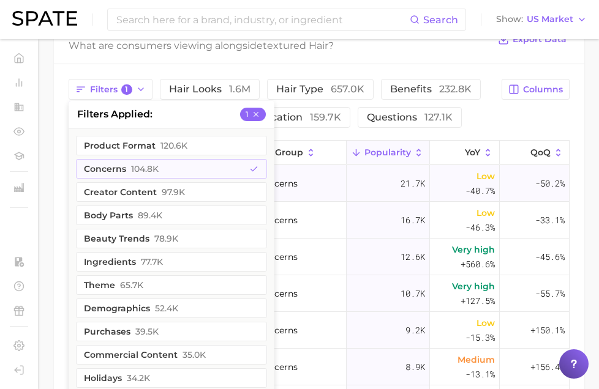
scroll to position [641, 0]
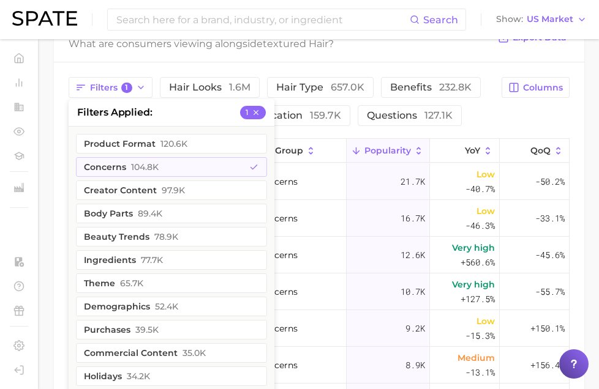
click at [62, 149] on div "Filters 1 filters applied 1 product format 120.6k concerns 104.8k creator conte…" at bounding box center [319, 302] width 530 height 480
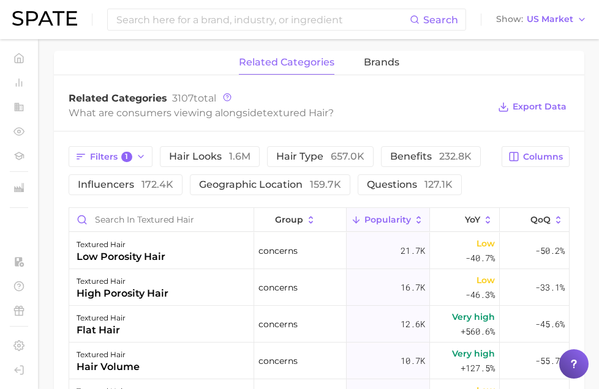
scroll to position [533, 0]
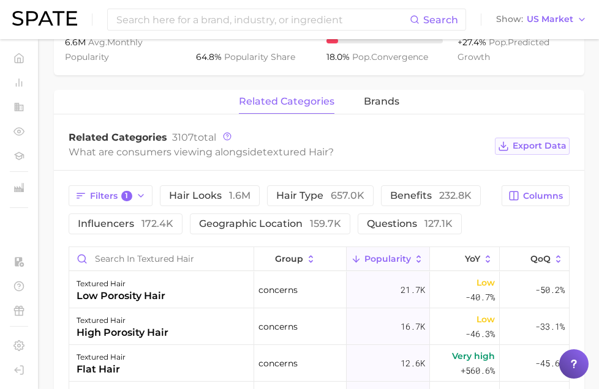
click at [540, 152] on button "Export Data" at bounding box center [532, 146] width 75 height 17
click at [113, 196] on span "Filters 1" at bounding box center [111, 196] width 42 height 11
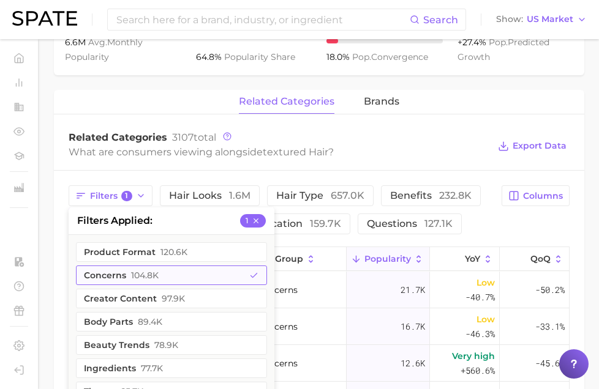
click at [163, 276] on button "concerns 104.8k" at bounding box center [171, 276] width 191 height 20
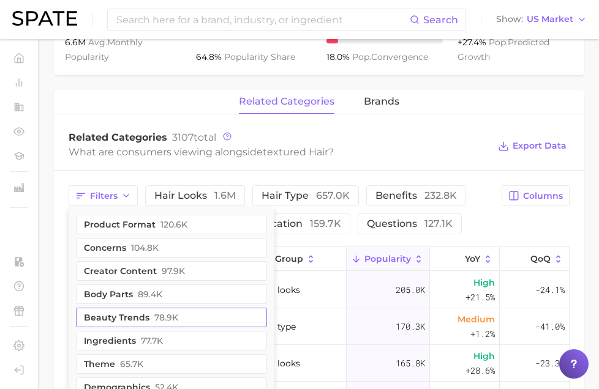
click at [164, 315] on span "78.9k" at bounding box center [166, 318] width 24 height 10
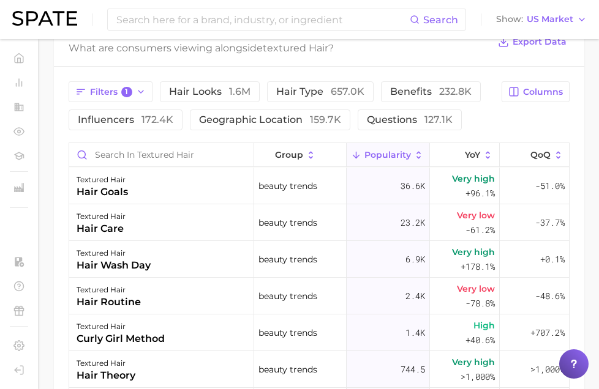
scroll to position [635, 0]
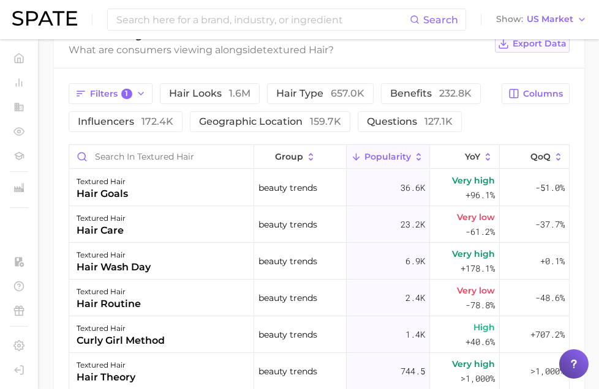
click at [544, 45] on span "Export Data" at bounding box center [539, 44] width 54 height 10
click at [110, 100] on button "Filters 1" at bounding box center [111, 93] width 84 height 21
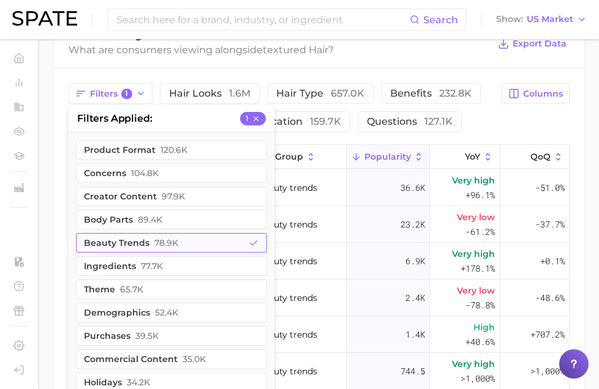
click at [170, 244] on span "78.9k" at bounding box center [166, 243] width 24 height 10
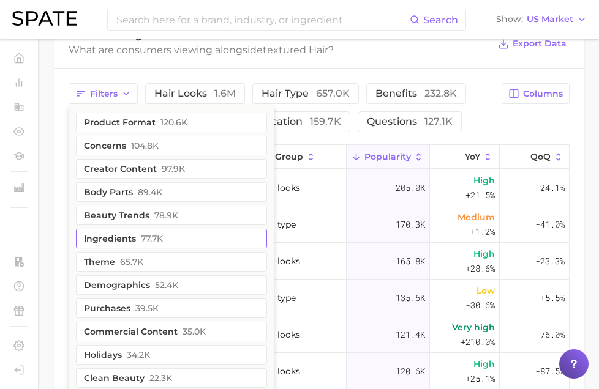
click at [158, 241] on span "77.7k" at bounding box center [152, 239] width 22 height 10
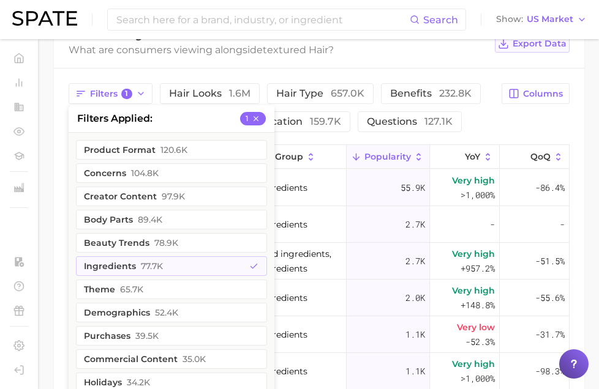
click at [542, 45] on span "Export Data" at bounding box center [539, 44] width 54 height 10
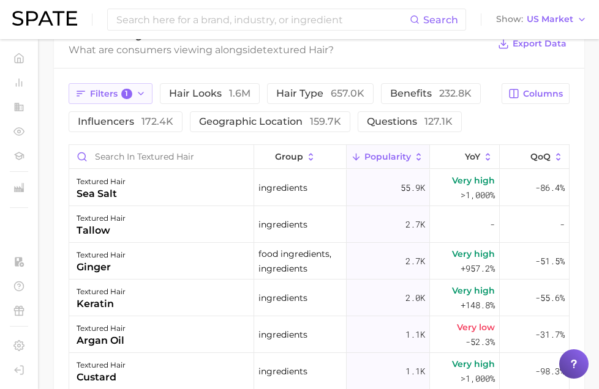
click at [148, 96] on button "Filters 1" at bounding box center [111, 93] width 84 height 21
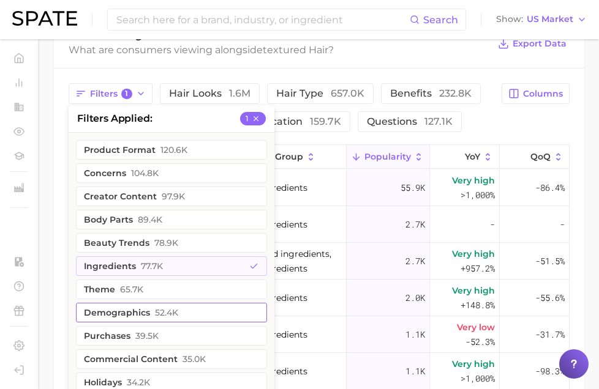
click at [196, 315] on button "demographics 52.4k" at bounding box center [171, 313] width 191 height 20
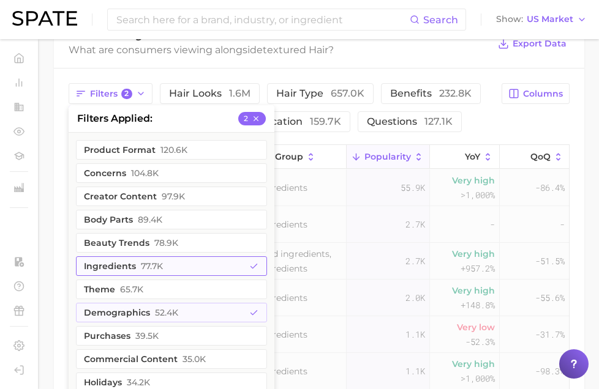
click at [231, 266] on button "ingredients 77.7k" at bounding box center [171, 267] width 191 height 20
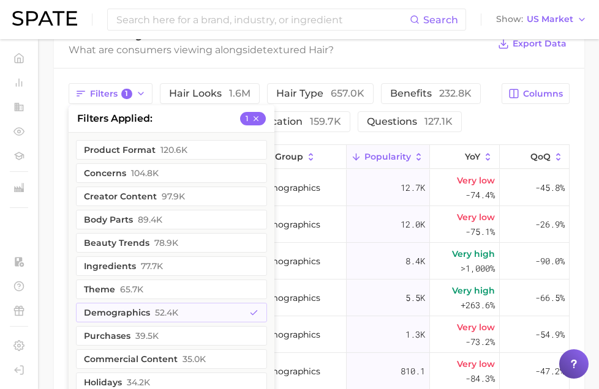
click at [60, 249] on div "Filters 1 filters applied 1 product format 120.6k concerns 104.8k creator conte…" at bounding box center [319, 309] width 530 height 480
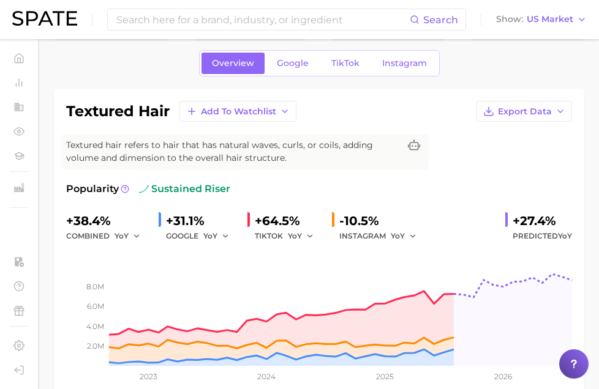
scroll to position [40, 0]
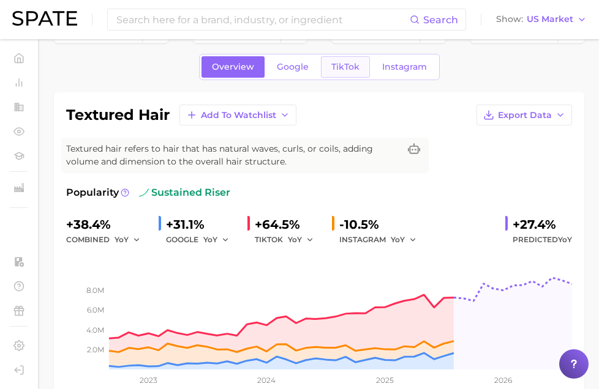
click at [345, 67] on span "TikTok" at bounding box center [345, 67] width 28 height 10
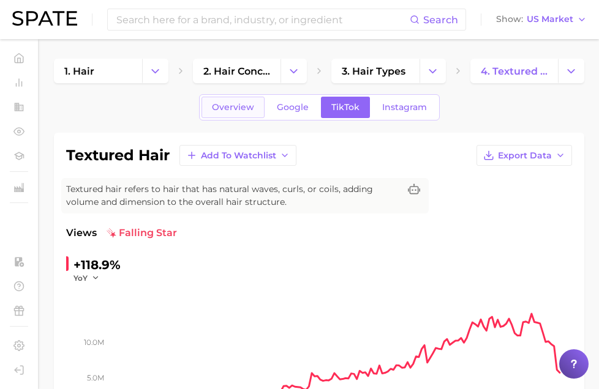
click at [225, 104] on span "Overview" at bounding box center [233, 107] width 42 height 10
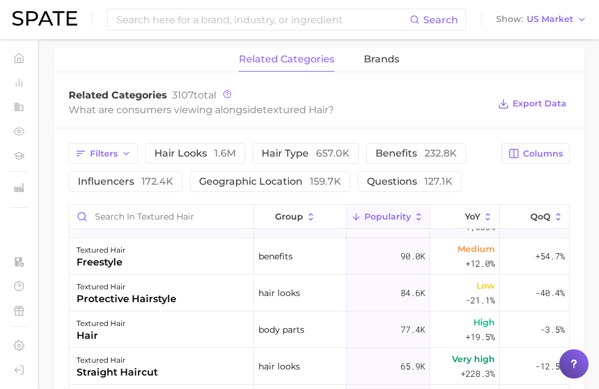
scroll to position [326, 0]
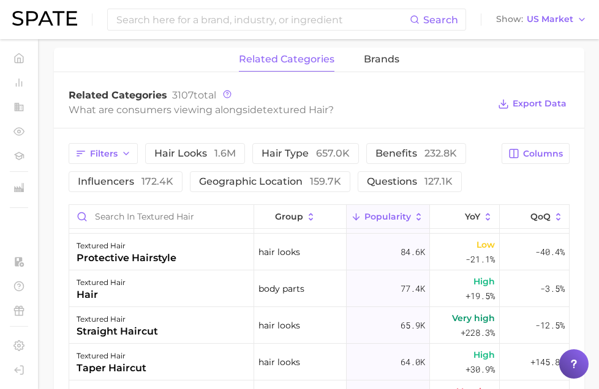
click at [392, 168] on div "Filters hair looks 1.6m hair type 657.0k benefits 232.8k influencers 172.4k geo…" at bounding box center [282, 167] width 426 height 49
click at [392, 177] on span "questions 127.1k" at bounding box center [410, 182] width 86 height 10
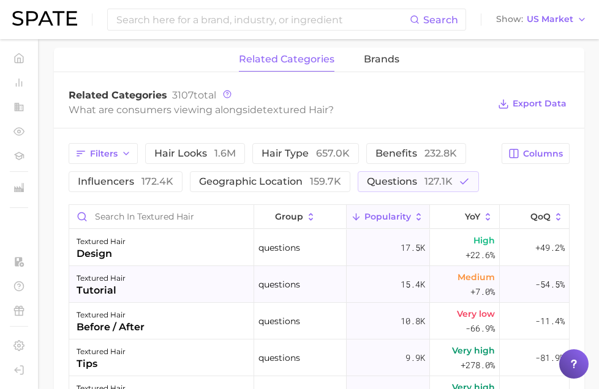
scroll to position [122, 0]
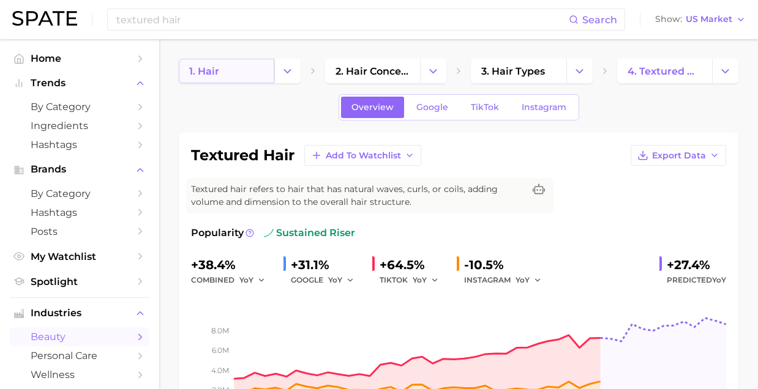
click at [228, 75] on link "1. hair" at bounding box center [227, 71] width 96 height 24
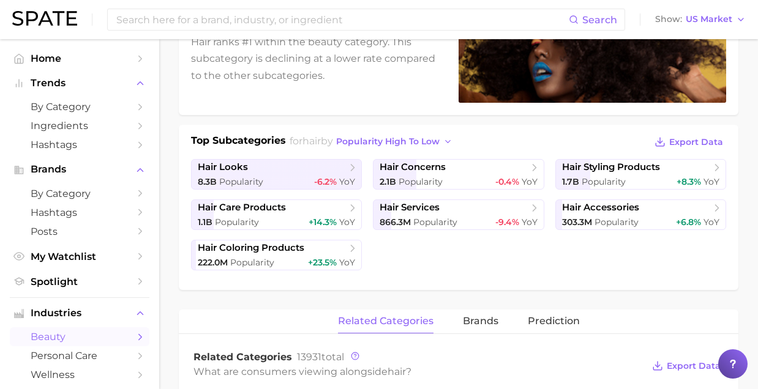
scroll to position [204, 0]
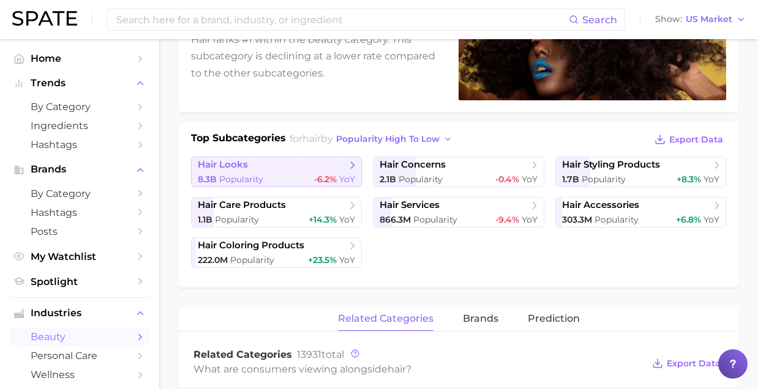
click at [275, 165] on span "hair looks" at bounding box center [272, 165] width 149 height 12
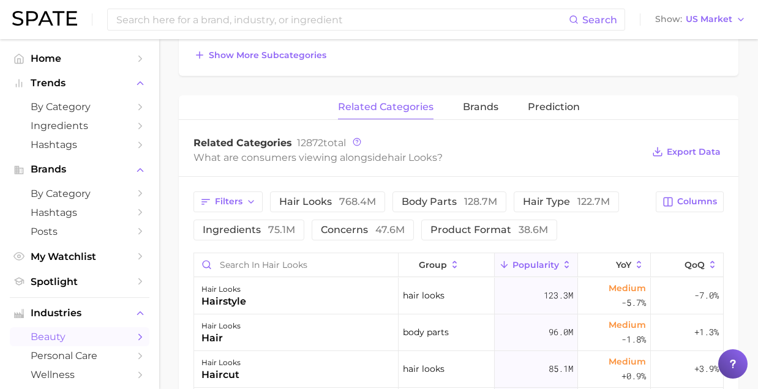
scroll to position [568, 0]
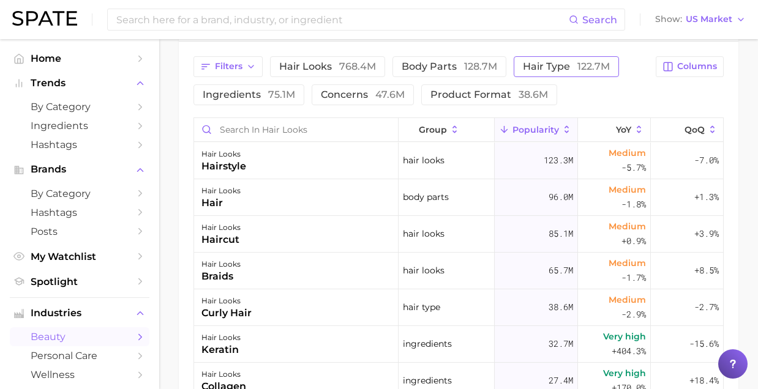
click at [572, 65] on span "hair type 122.7m" at bounding box center [566, 67] width 87 height 10
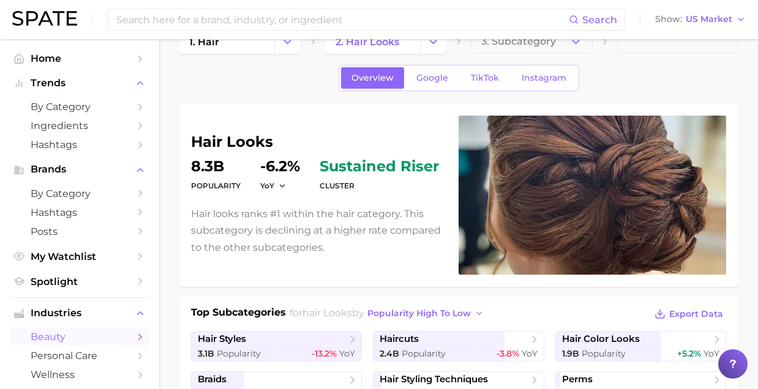
scroll to position [24, 0]
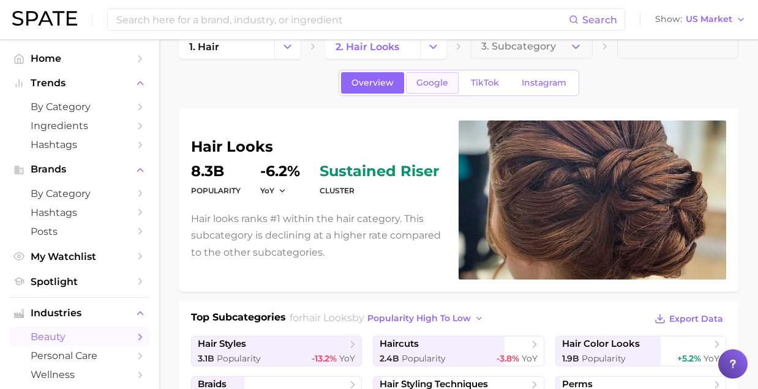
click at [419, 81] on span "Google" at bounding box center [432, 83] width 32 height 10
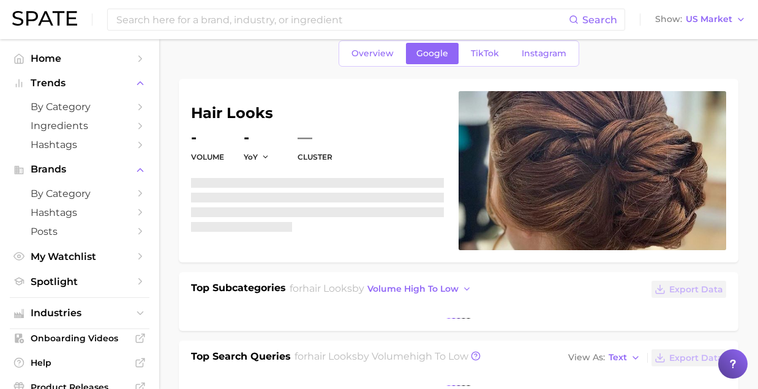
scroll to position [63, 0]
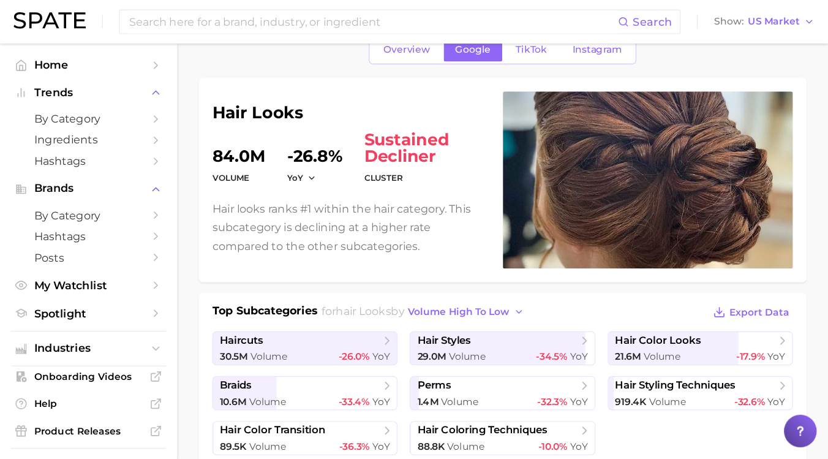
scroll to position [62, 0]
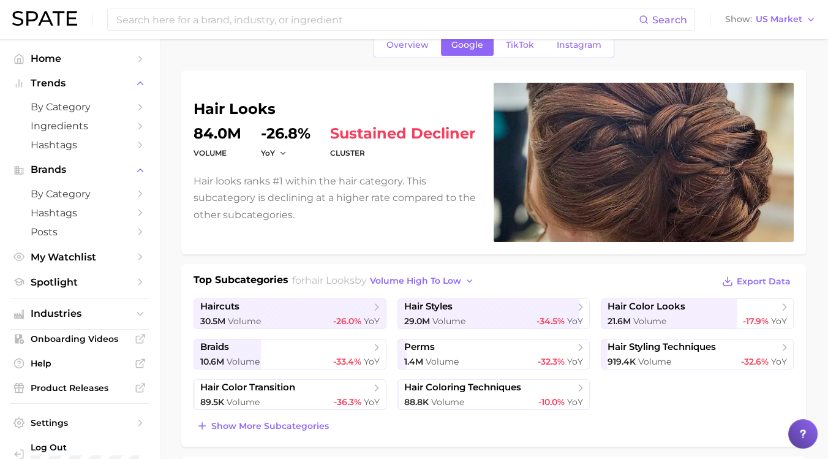
drag, startPoint x: 499, startPoint y: 0, endPoint x: 91, endPoint y: 195, distance: 452.4
click at [91, 195] on span "by Category" at bounding box center [80, 194] width 98 height 12
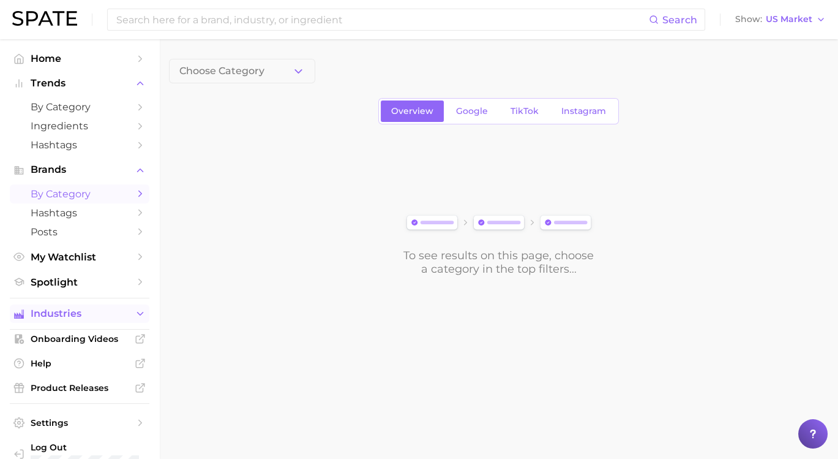
click at [70, 274] on span "Industries" at bounding box center [80, 313] width 98 height 11
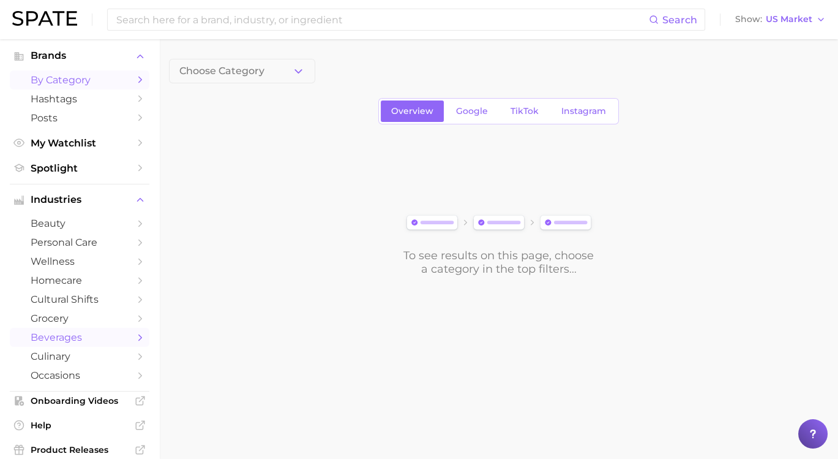
scroll to position [136, 0]
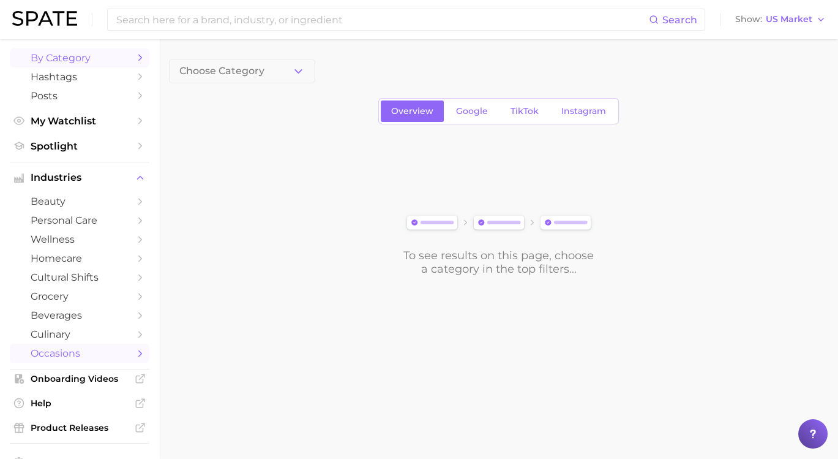
click at [59, 274] on span "occasions" at bounding box center [80, 353] width 98 height 12
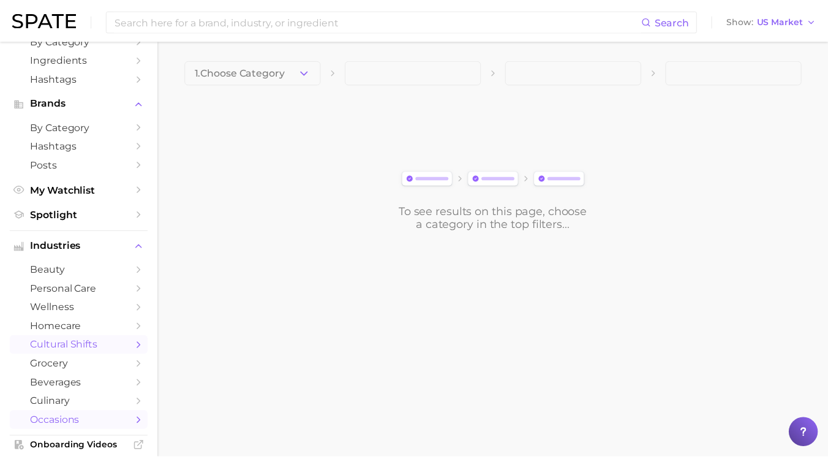
scroll to position [136, 0]
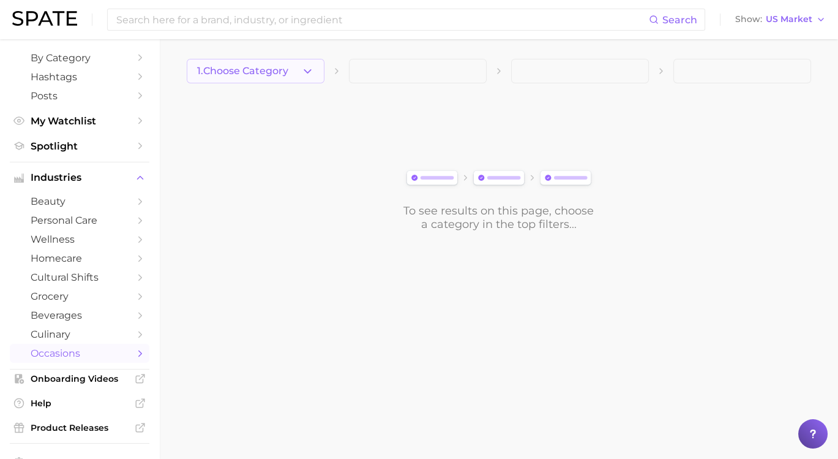
click at [264, 75] on span "1. Choose Category" at bounding box center [242, 71] width 91 height 11
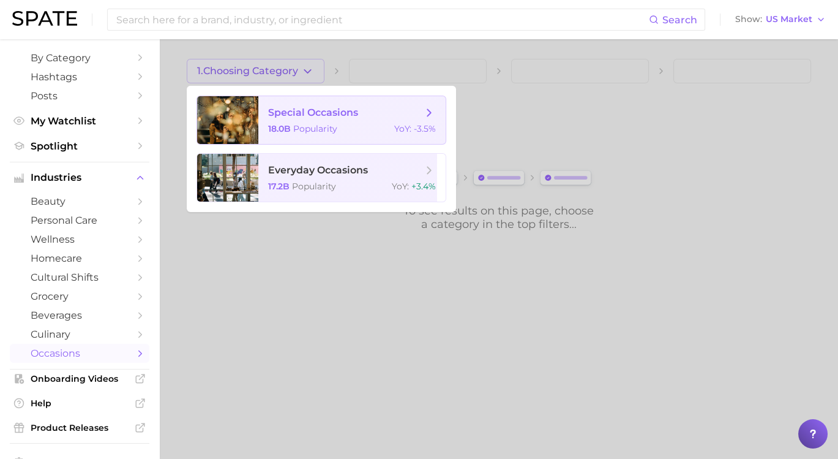
click at [359, 117] on span "special occasions" at bounding box center [345, 112] width 154 height 13
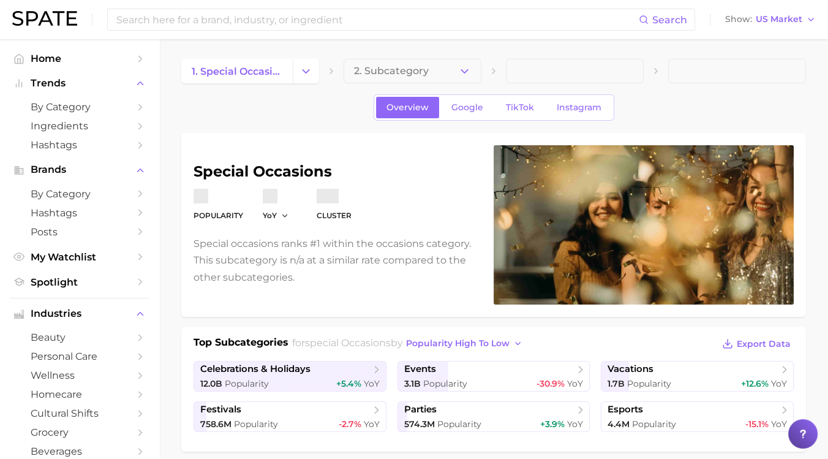
click at [399, 77] on button "2. Subcategory" at bounding box center [412, 71] width 138 height 24
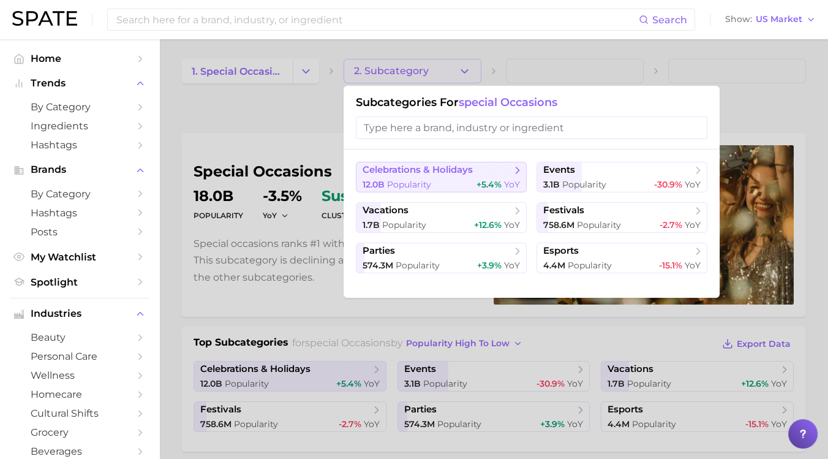
click at [468, 173] on span "celebrations & holidays" at bounding box center [417, 170] width 110 height 12
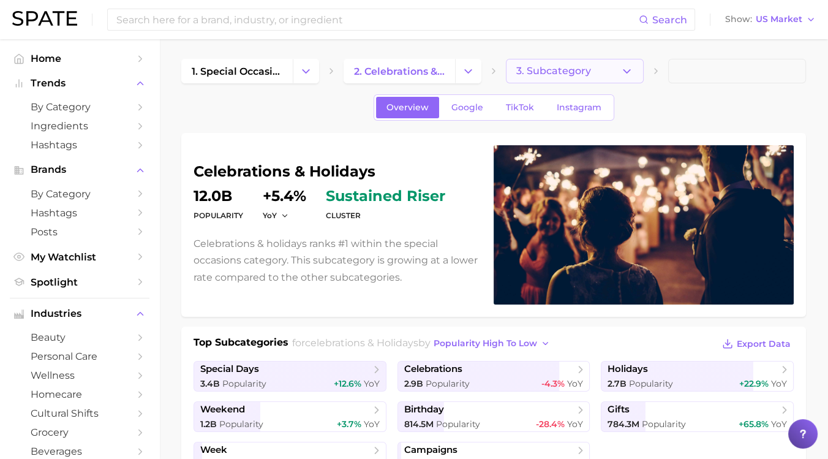
click at [496, 73] on button "3. Subcategory" at bounding box center [575, 71] width 138 height 24
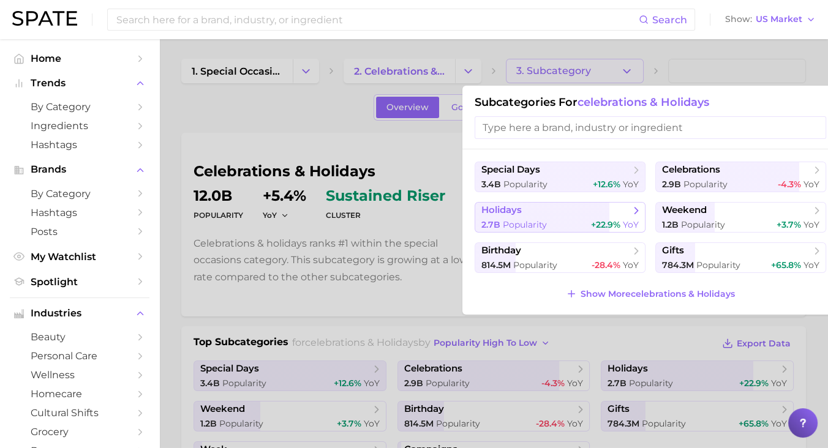
click at [496, 214] on span "holidays" at bounding box center [501, 210] width 40 height 12
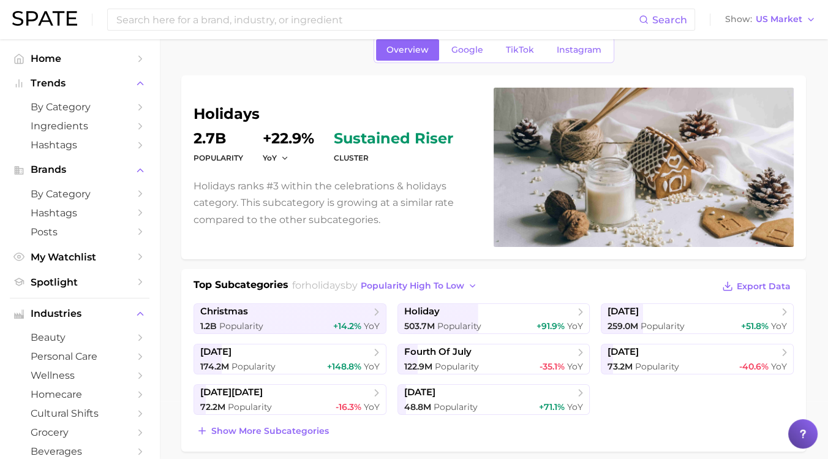
scroll to position [78, 0]
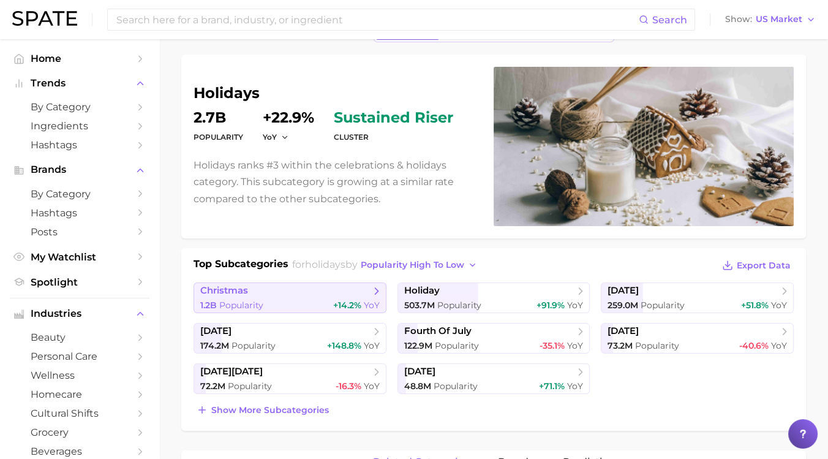
click at [282, 274] on span "christmas" at bounding box center [285, 291] width 170 height 12
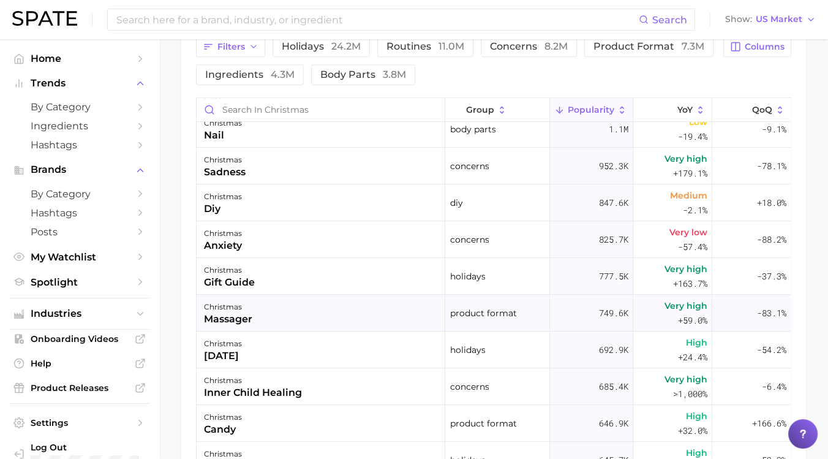
scroll to position [272, 0]
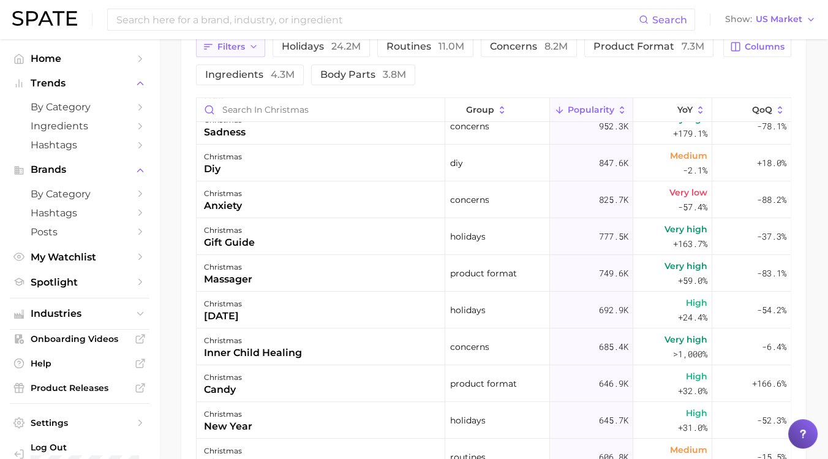
click at [241, 50] on span "Filters" at bounding box center [231, 47] width 28 height 10
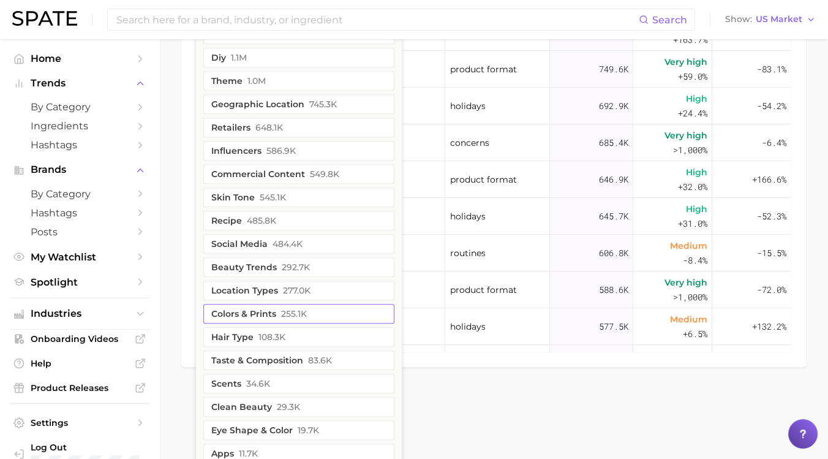
scroll to position [1058, 0]
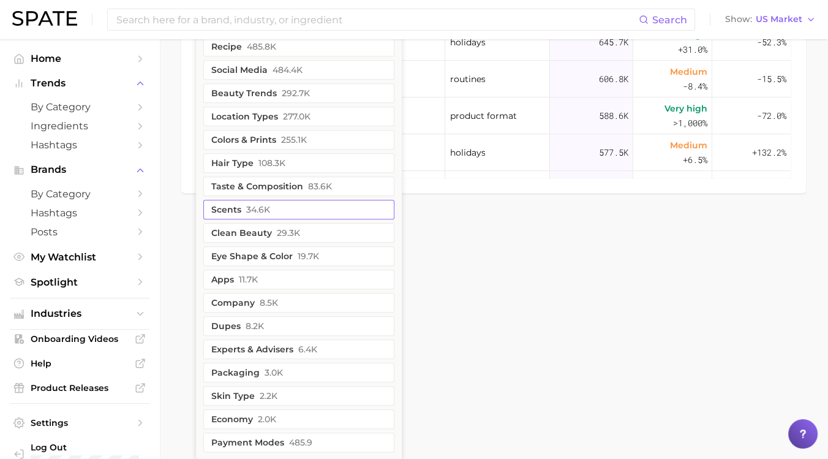
click at [283, 209] on button "scents 34.6k" at bounding box center [298, 210] width 191 height 20
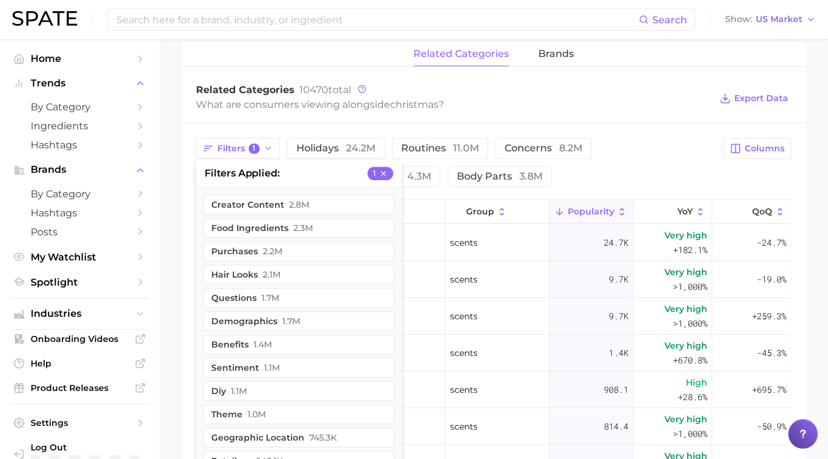
scroll to position [567, 0]
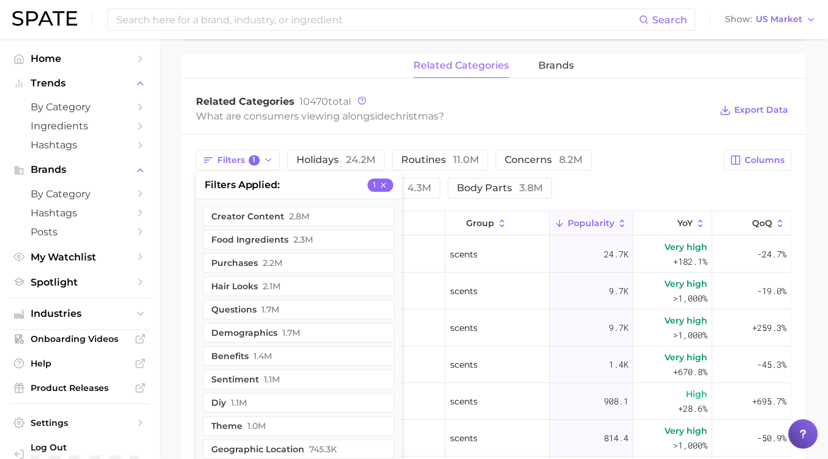
click at [496, 197] on div "Filters 1 filters applied 1 creator content 2.8m food ingredients 2.3m purchase…" at bounding box center [493, 409] width 624 height 549
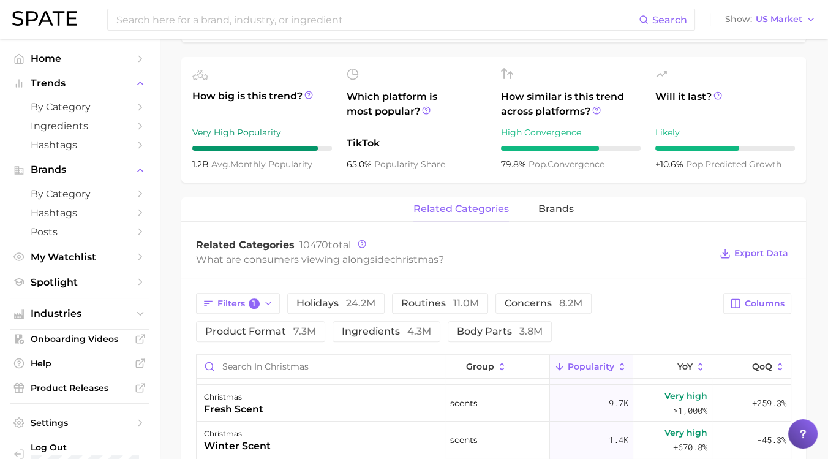
scroll to position [0, 0]
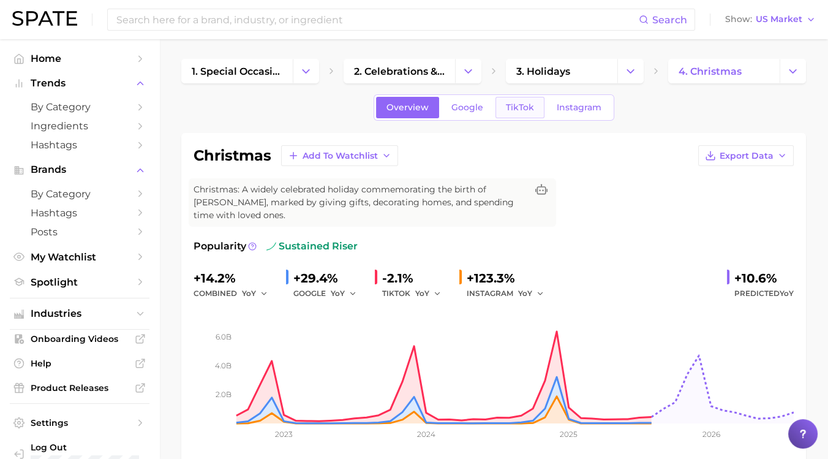
click at [496, 110] on link "TikTok" at bounding box center [519, 107] width 49 height 21
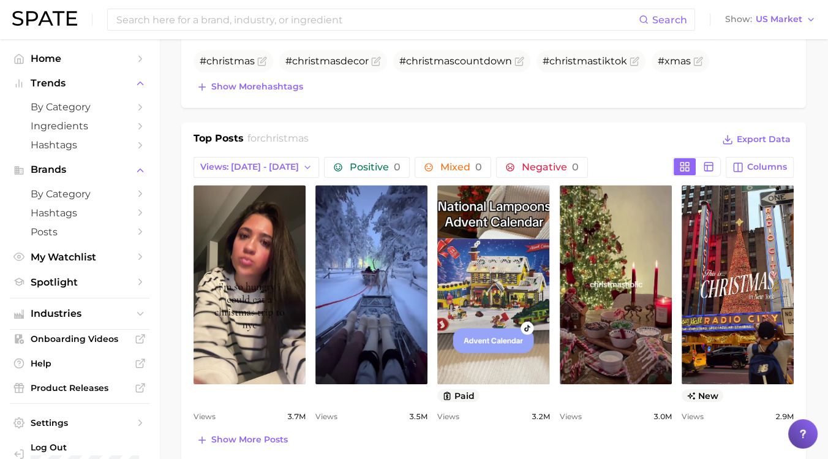
scroll to position [530, 0]
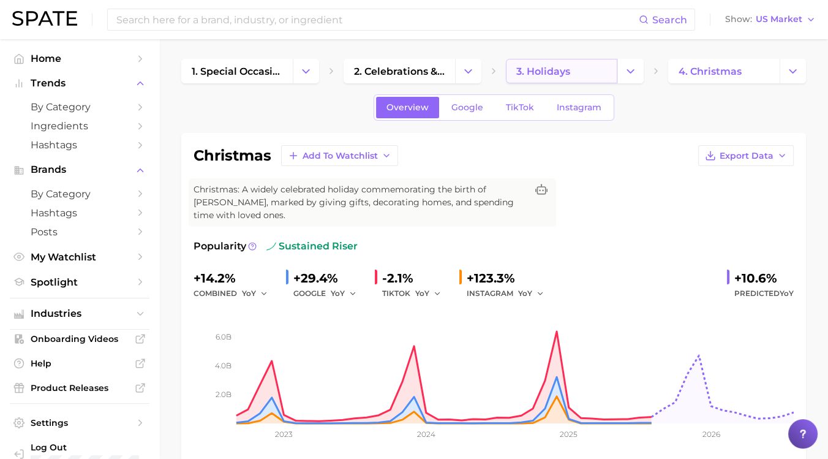
click at [496, 75] on span "3. holidays" at bounding box center [543, 72] width 54 height 12
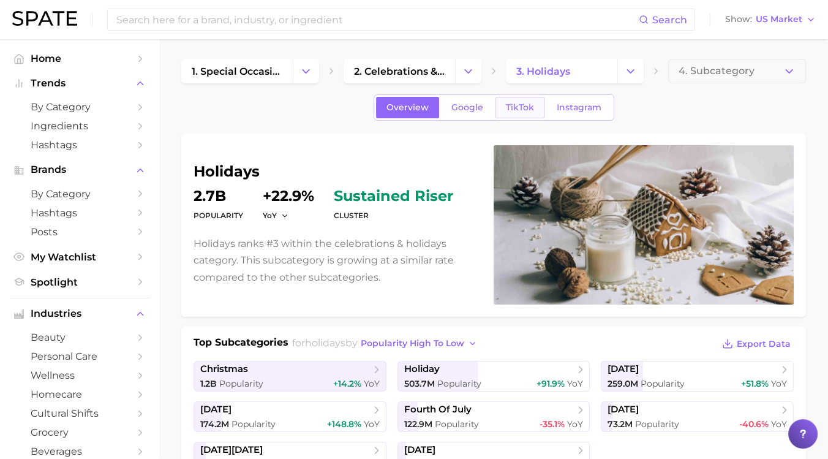
click at [496, 109] on link "TikTok" at bounding box center [519, 107] width 49 height 21
